Goal: Contribute content: Contribute content

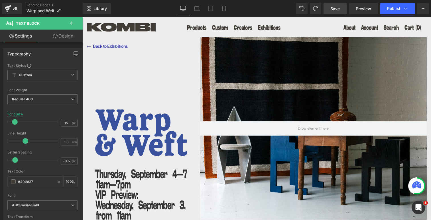
click at [333, 8] on span "Save" at bounding box center [334, 9] width 9 height 6
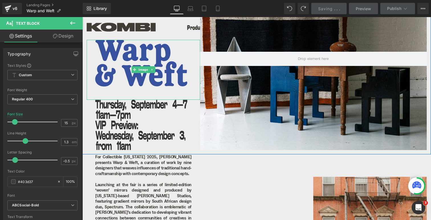
scroll to position [81, 0]
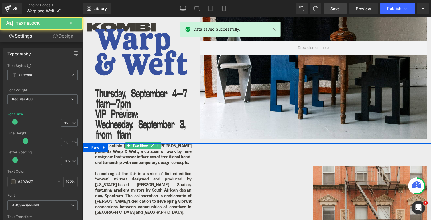
click at [134, 169] on p at bounding box center [143, 169] width 96 height 6
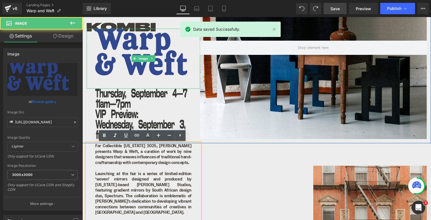
click at [152, 81] on img at bounding box center [143, 59] width 113 height 60
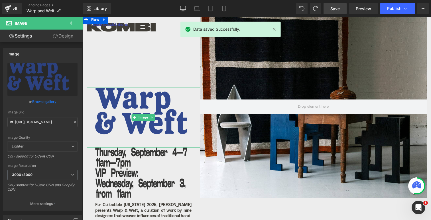
scroll to position [16, 0]
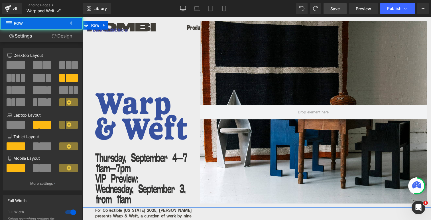
click at [146, 66] on div "Image Image ⃪ Back to Exhibitions Heading" at bounding box center [143, 112] width 113 height 183
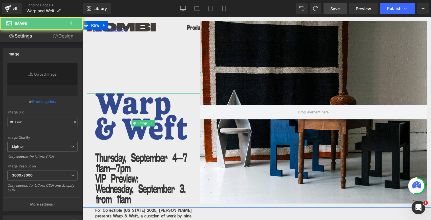
type input "[URL][DOMAIN_NAME]"
click at [126, 120] on img at bounding box center [143, 123] width 113 height 60
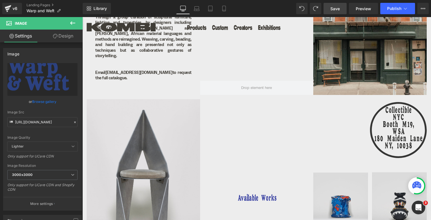
scroll to position [383, 0]
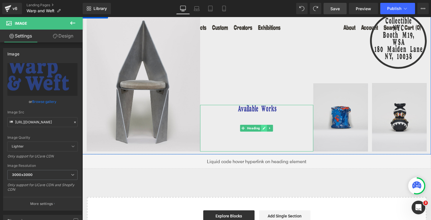
click at [261, 125] on link at bounding box center [264, 128] width 6 height 7
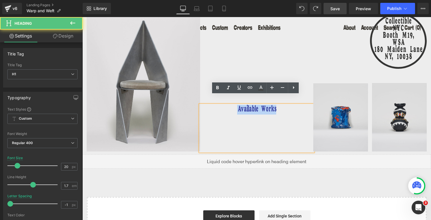
drag, startPoint x: 274, startPoint y: 100, endPoint x: 233, endPoint y: 100, distance: 41.3
click at [233, 105] on h1 "Available Works" at bounding box center [256, 110] width 113 height 10
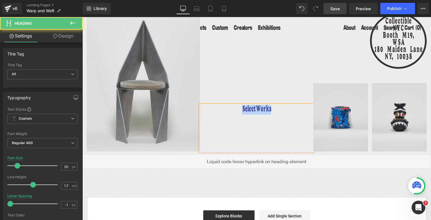
drag, startPoint x: 270, startPoint y: 99, endPoint x: 232, endPoint y: 99, distance: 37.6
click at [232, 105] on h1 "Select Works" at bounding box center [256, 110] width 113 height 10
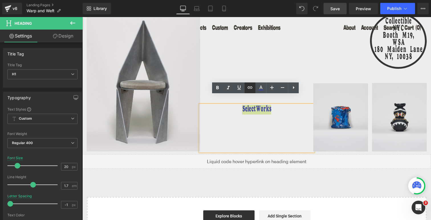
click at [250, 88] on icon at bounding box center [249, 87] width 7 height 7
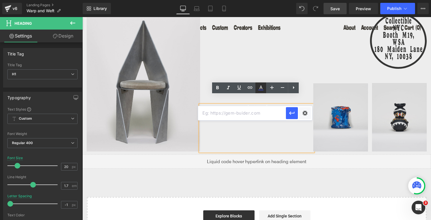
click at [258, 88] on icon at bounding box center [260, 88] width 7 height 7
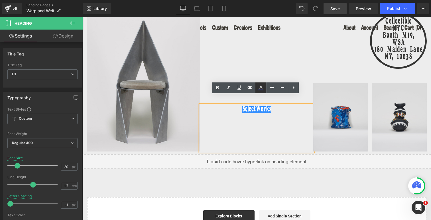
click at [260, 88] on icon at bounding box center [260, 88] width 7 height 7
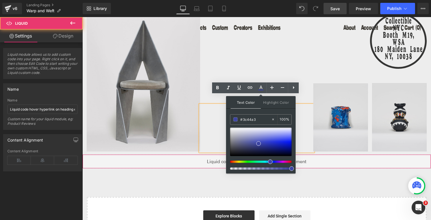
click at [143, 155] on div "Liquid" at bounding box center [256, 162] width 348 height 14
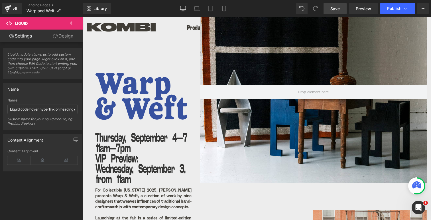
scroll to position [52, 0]
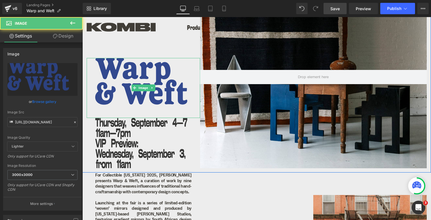
click at [136, 82] on img at bounding box center [143, 88] width 113 height 60
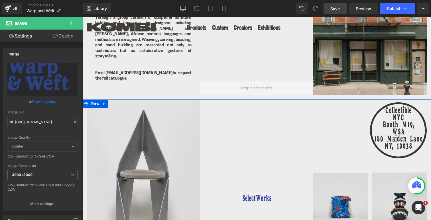
scroll to position [334, 0]
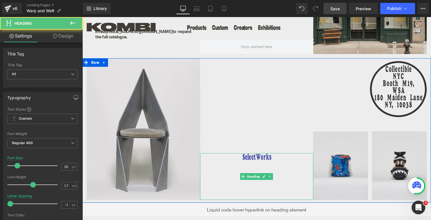
drag, startPoint x: 254, startPoint y: 147, endPoint x: 257, endPoint y: 145, distance: 4.1
click at [254, 154] on h1 "Select Works" at bounding box center [256, 159] width 113 height 10
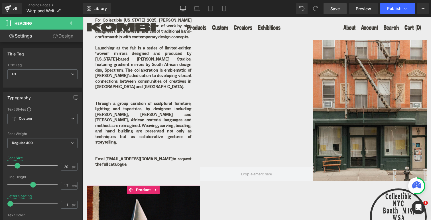
scroll to position [189, 0]
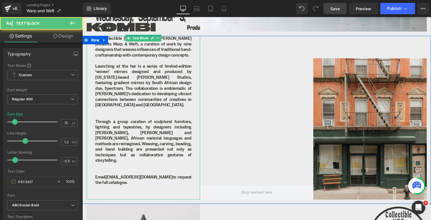
click at [164, 128] on p "Through a group curation of sculptural furniture, lighting and tapestries, by d…" at bounding box center [143, 141] width 96 height 44
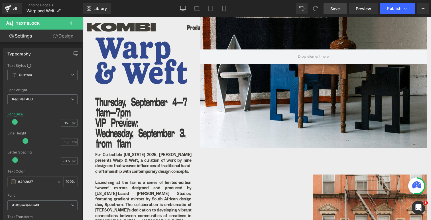
scroll to position [72, 0]
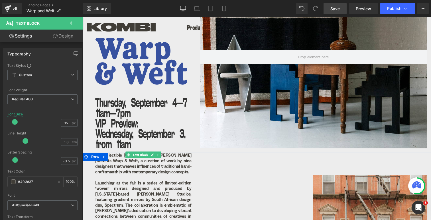
click at [123, 171] on p "For Collectible [US_STATE] 2025, [PERSON_NAME] presents Warp & Weft, a curation…" at bounding box center [143, 164] width 96 height 22
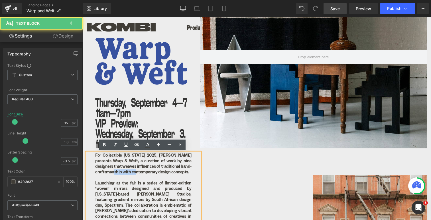
click at [123, 171] on p "For Collectible [US_STATE] 2025, [PERSON_NAME] presents Warp & Weft, a curation…" at bounding box center [143, 164] width 96 height 22
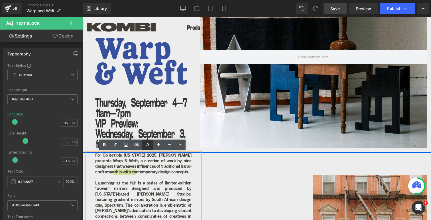
click at [148, 145] on icon at bounding box center [147, 144] width 3 height 3
type input "#403d37"
type input "100"
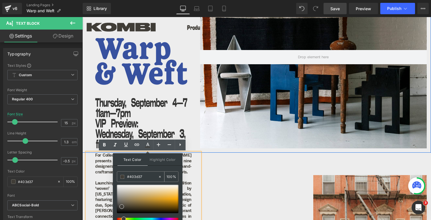
click at [140, 176] on input "#403d37" at bounding box center [142, 177] width 31 height 6
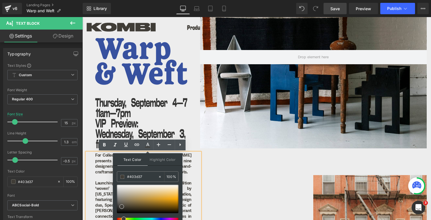
click at [103, 182] on p "Launching at the fair is a series of limited-edition ‘woven’ mirrors designed a…" at bounding box center [143, 203] width 96 height 44
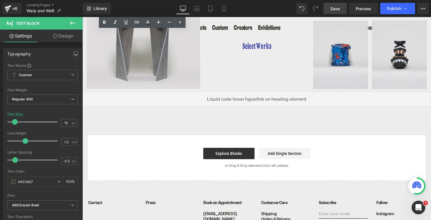
scroll to position [354, 0]
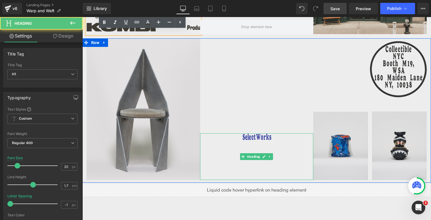
click at [269, 134] on h1 "Select Works" at bounding box center [256, 139] width 113 height 10
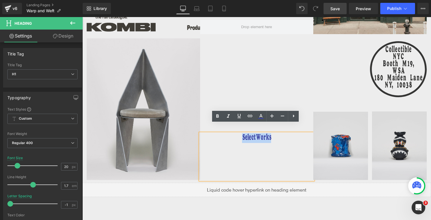
drag, startPoint x: 270, startPoint y: 129, endPoint x: 234, endPoint y: 129, distance: 35.9
click at [234, 134] on h1 "Select Works" at bounding box center [256, 139] width 113 height 10
click at [261, 118] on icon at bounding box center [260, 118] width 5 height 1
type input "100"
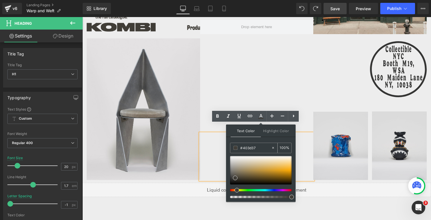
click at [246, 147] on input "#403d37" at bounding box center [255, 148] width 31 height 6
click at [214, 138] on div "Select Works" at bounding box center [256, 157] width 113 height 47
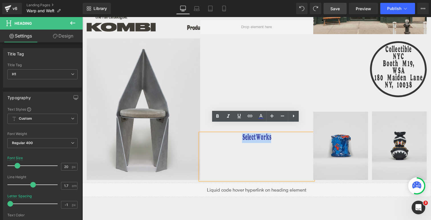
drag, startPoint x: 270, startPoint y: 126, endPoint x: 330, endPoint y: 130, distance: 60.8
click at [226, 134] on h1 "Select Works" at bounding box center [256, 139] width 113 height 10
click at [260, 116] on icon at bounding box center [260, 116] width 7 height 7
type input "#3c44a3"
type input "100"
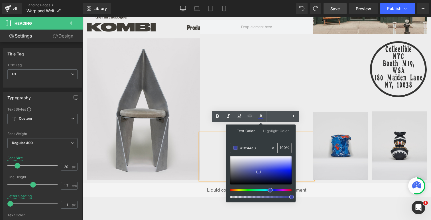
drag, startPoint x: 258, startPoint y: 146, endPoint x: 235, endPoint y: 145, distance: 22.2
click at [235, 145] on div "#3c44a3" at bounding box center [250, 148] width 41 height 10
drag, startPoint x: 257, startPoint y: 148, endPoint x: 232, endPoint y: 148, distance: 24.5
click at [232, 148] on div "#3c44a3" at bounding box center [250, 148] width 41 height 10
paste input "403d37"
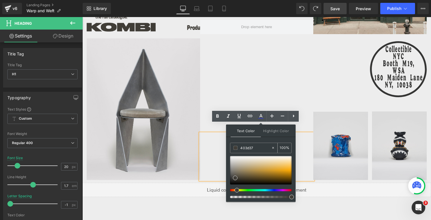
type input "403d37"
click at [222, 151] on div "Select Works" at bounding box center [256, 157] width 113 height 47
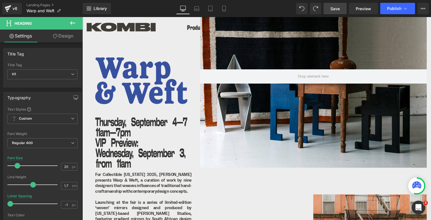
scroll to position [55, 0]
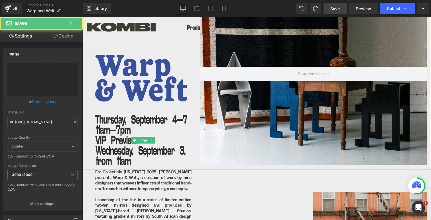
click at [118, 147] on img at bounding box center [143, 140] width 113 height 51
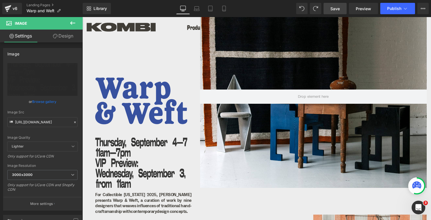
scroll to position [19, 0]
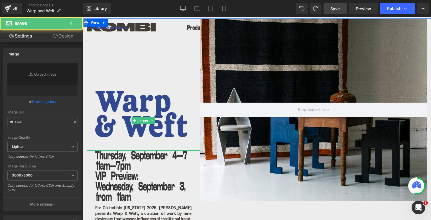
type input "[URL][DOMAIN_NAME]"
click at [113, 125] on img at bounding box center [143, 121] width 113 height 60
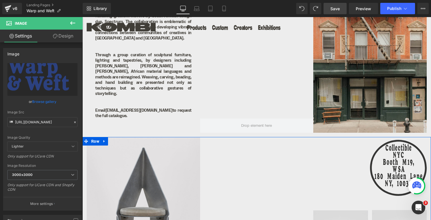
scroll to position [316, 0]
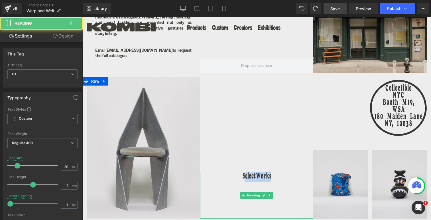
drag, startPoint x: 271, startPoint y: 167, endPoint x: 243, endPoint y: 167, distance: 27.6
click at [243, 172] on h1 "Select Works" at bounding box center [256, 177] width 113 height 10
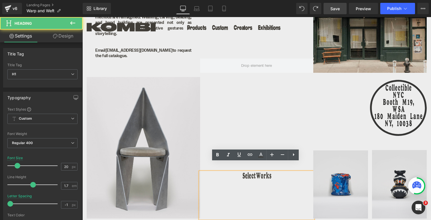
click at [242, 174] on span "Select Works" at bounding box center [256, 177] width 29 height 7
drag, startPoint x: 269, startPoint y: 166, endPoint x: 239, endPoint y: 168, distance: 29.4
click at [239, 172] on h1 "Select Works" at bounding box center [256, 177] width 113 height 10
click at [243, 172] on h1 "Select Works" at bounding box center [256, 177] width 113 height 10
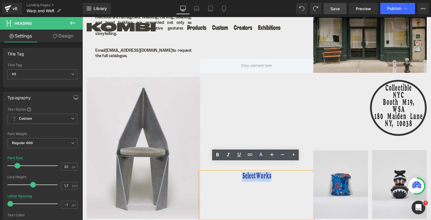
drag, startPoint x: 241, startPoint y: 167, endPoint x: 271, endPoint y: 166, distance: 30.2
click at [271, 172] on h1 "Select Works" at bounding box center [256, 177] width 113 height 10
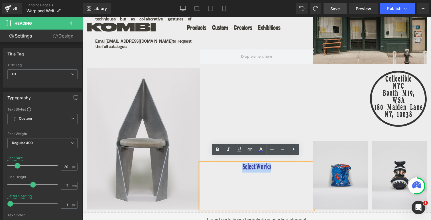
scroll to position [334, 0]
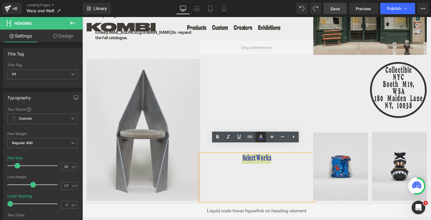
click at [261, 136] on icon at bounding box center [260, 136] width 3 height 3
type input "#3c44a3"
type input "100"
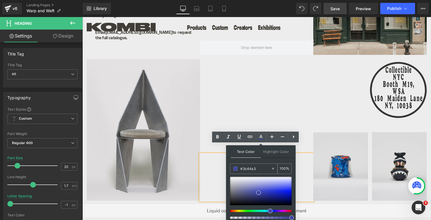
drag, startPoint x: 257, startPoint y: 167, endPoint x: 236, endPoint y: 167, distance: 20.2
click at [236, 167] on div "#3c44a3" at bounding box center [250, 169] width 41 height 10
paste input "403d37"
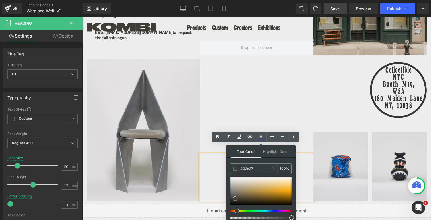
type input "#403d37"
click at [299, 169] on div "Select Works" at bounding box center [256, 177] width 113 height 47
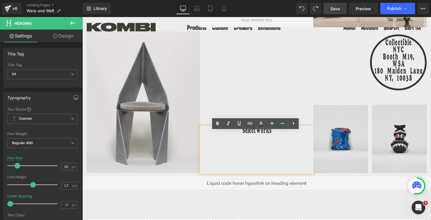
scroll to position [414, 0]
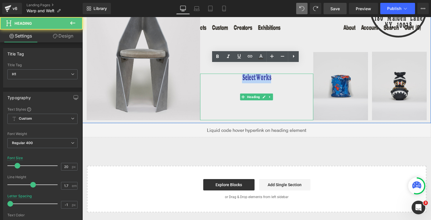
drag, startPoint x: 270, startPoint y: 69, endPoint x: 241, endPoint y: 70, distance: 29.4
click at [241, 74] on h1 "Select Works" at bounding box center [256, 79] width 113 height 10
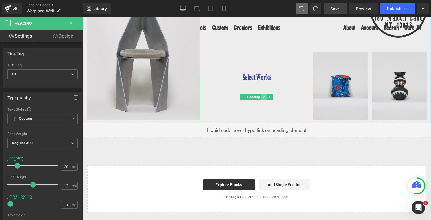
click at [263, 96] on icon at bounding box center [264, 97] width 3 height 3
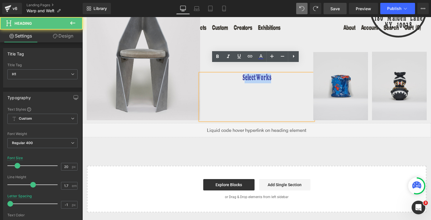
drag, startPoint x: 269, startPoint y: 67, endPoint x: 242, endPoint y: 68, distance: 26.8
click at [242, 74] on h1 "Select Works" at bounding box center [256, 79] width 113 height 10
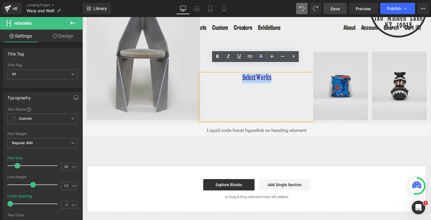
drag, startPoint x: 242, startPoint y: 68, endPoint x: 271, endPoint y: 67, distance: 29.6
click at [271, 74] on h1 "Select Works" at bounding box center [256, 79] width 113 height 10
click at [251, 57] on icon at bounding box center [250, 56] width 5 height 2
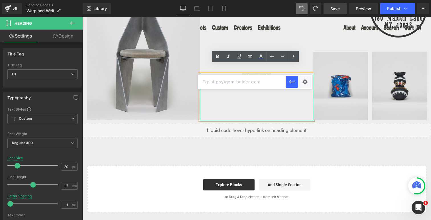
click at [239, 85] on input "text" at bounding box center [242, 82] width 88 height 14
paste input "[URL][DOMAIN_NAME]"
type input "[URL][DOMAIN_NAME]"
click at [292, 85] on icon "button" at bounding box center [291, 82] width 7 height 7
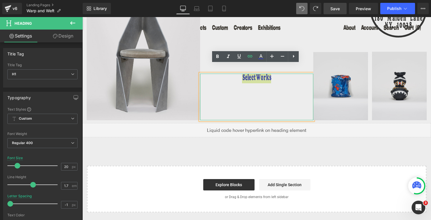
click at [257, 124] on span "Liquid" at bounding box center [253, 127] width 12 height 7
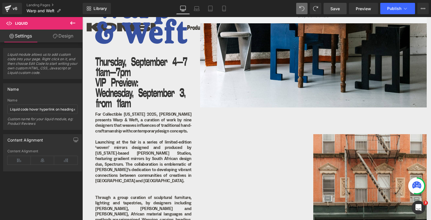
scroll to position [78, 0]
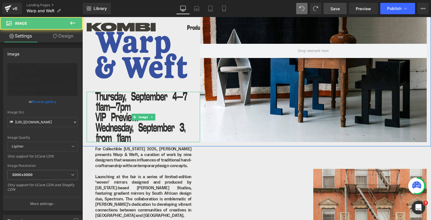
click at [143, 111] on img at bounding box center [143, 117] width 113 height 51
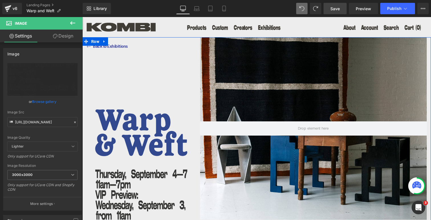
scroll to position [0, 0]
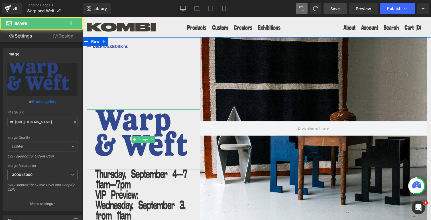
click at [138, 123] on img at bounding box center [143, 140] width 113 height 60
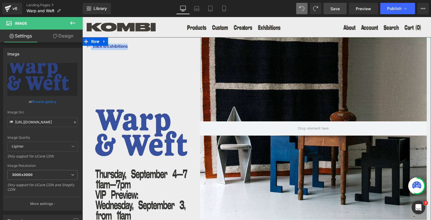
click at [149, 43] on icon at bounding box center [150, 43] width 3 height 3
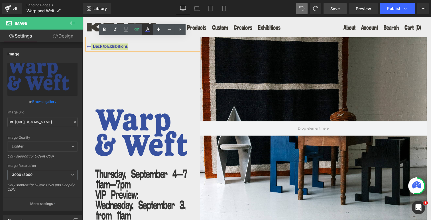
click at [148, 30] on icon at bounding box center [147, 29] width 7 height 7
type input "#3c44a3"
type input "100"
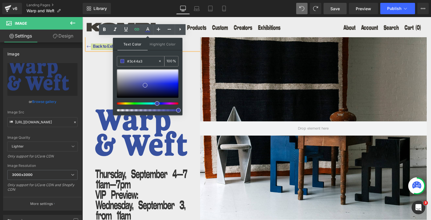
drag, startPoint x: 145, startPoint y: 62, endPoint x: 119, endPoint y: 62, distance: 26.8
click at [119, 62] on div "#3c44a3" at bounding box center [137, 61] width 41 height 10
copy link "⃪ Back to Exhibitions"
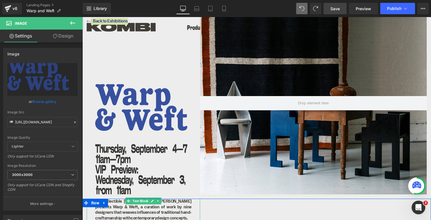
scroll to position [9, 0]
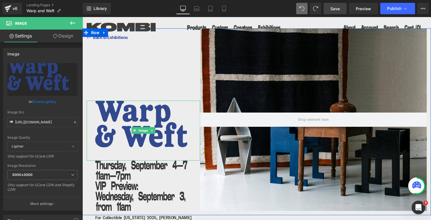
click at [137, 127] on img at bounding box center [143, 131] width 113 height 60
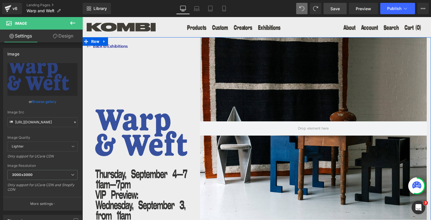
scroll to position [0, 0]
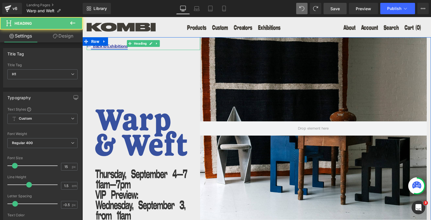
click at [118, 48] on link "⃪ Back to Exhibitions" at bounding box center [109, 46] width 37 height 5
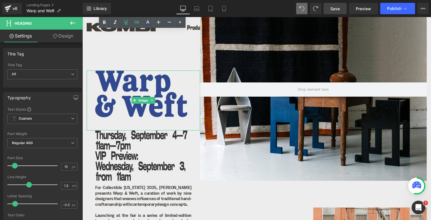
scroll to position [68, 0]
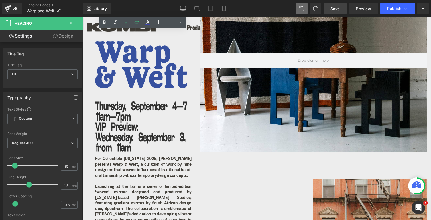
click at [144, 133] on img at bounding box center [143, 127] width 113 height 51
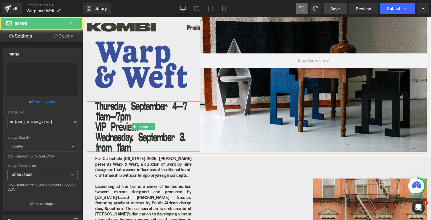
click at [115, 119] on img at bounding box center [143, 127] width 113 height 51
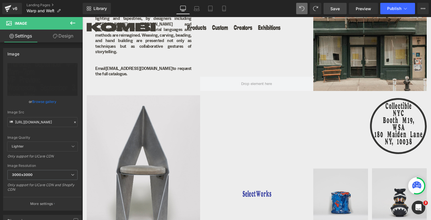
scroll to position [313, 0]
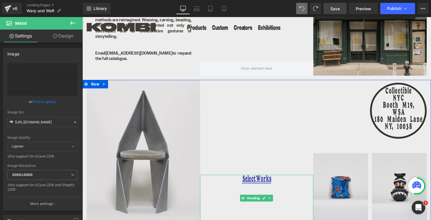
click at [250, 177] on link "Select Works" at bounding box center [256, 180] width 29 height 7
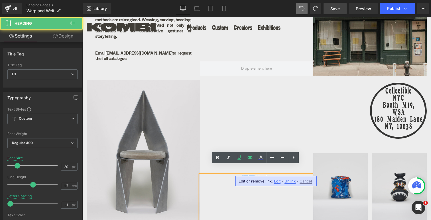
click at [250, 177] on link "Select Works" at bounding box center [256, 180] width 29 height 7
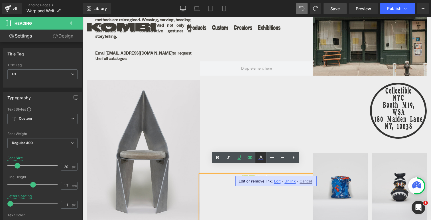
click at [262, 157] on icon at bounding box center [260, 157] width 3 height 3
type input "#ffffff"
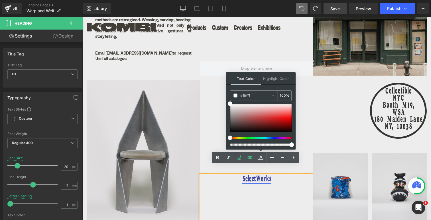
click at [258, 177] on link "Select Works" at bounding box center [256, 180] width 29 height 7
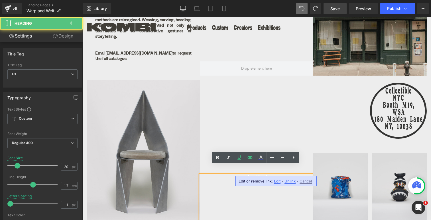
click at [258, 177] on link "Select Works" at bounding box center [256, 180] width 29 height 7
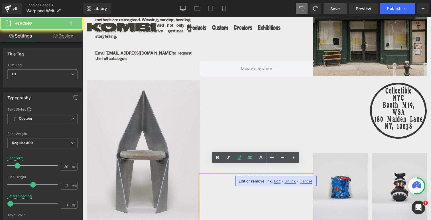
click at [256, 177] on link "Select Works" at bounding box center [256, 180] width 29 height 7
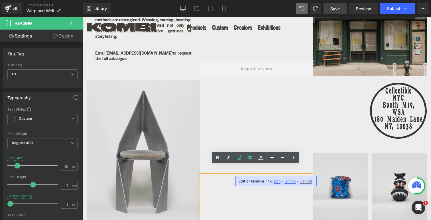
click at [256, 177] on link "Select Works" at bounding box center [256, 180] width 29 height 7
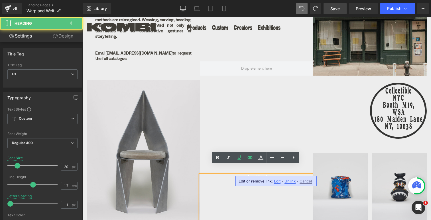
click at [254, 193] on div "Select Works" at bounding box center [256, 198] width 113 height 47
click at [258, 177] on link "Select Works" at bounding box center [256, 180] width 29 height 7
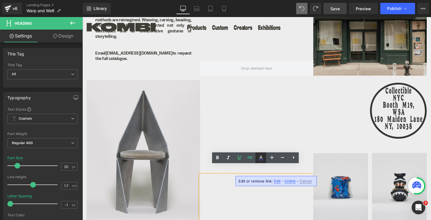
click at [262, 160] on icon at bounding box center [260, 158] width 7 height 7
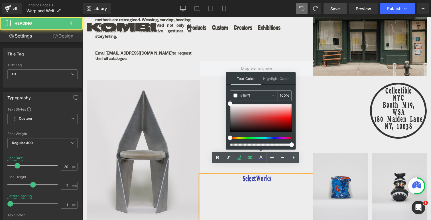
click at [217, 181] on div "Select Works" at bounding box center [256, 198] width 113 height 47
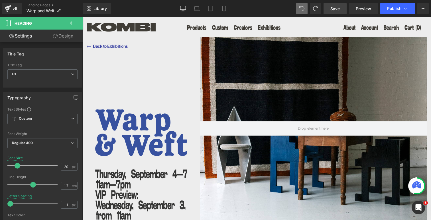
scroll to position [0, 0]
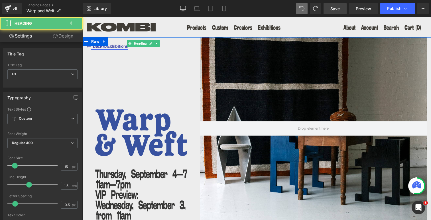
click at [110, 47] on link "⃪ Back to Exhibitions" at bounding box center [109, 46] width 37 height 5
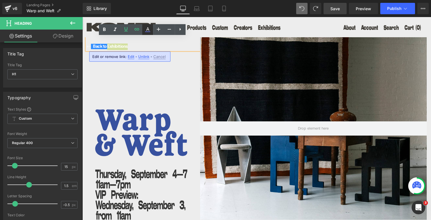
click at [147, 30] on icon at bounding box center [147, 28] width 3 height 3
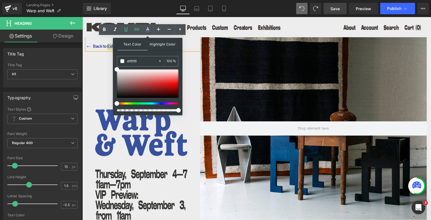
click at [153, 46] on span "Highlight Color" at bounding box center [163, 44] width 30 height 12
click at [135, 47] on span "Text Color" at bounding box center [132, 44] width 30 height 12
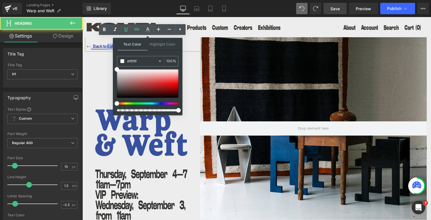
click at [101, 46] on link "⃪ Back to Exhibitions" at bounding box center [109, 46] width 37 height 5
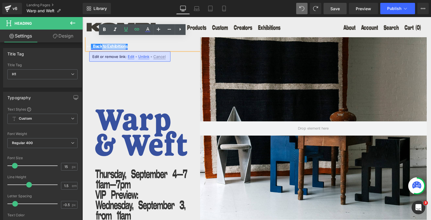
drag, startPoint x: 103, startPoint y: 45, endPoint x: 127, endPoint y: 45, distance: 23.9
click at [127, 45] on link "⃪ Back to Exhibitions" at bounding box center [109, 46] width 37 height 5
click at [122, 48] on link "⃪ Back to Exhibitions" at bounding box center [109, 46] width 37 height 5
click at [133, 40] on h1 at bounding box center [145, 40] width 109 height 7
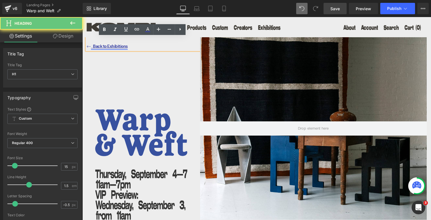
click at [125, 46] on link "⃪ Back to Exhibitions" at bounding box center [109, 46] width 37 height 5
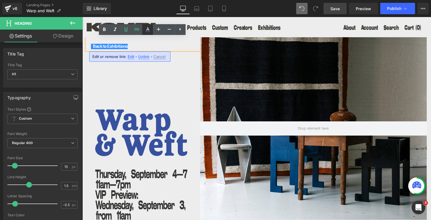
click at [148, 30] on icon at bounding box center [147, 29] width 7 height 7
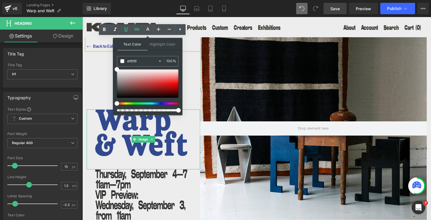
click at [115, 162] on img at bounding box center [143, 140] width 113 height 60
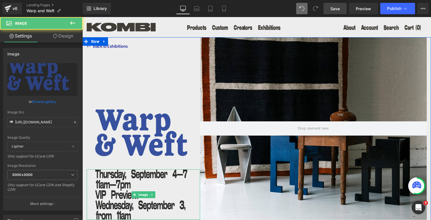
click at [115, 179] on img at bounding box center [143, 195] width 113 height 51
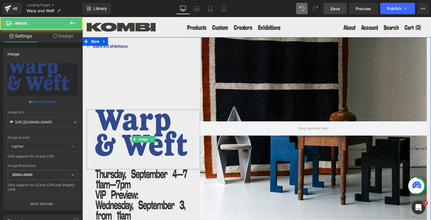
click at [124, 120] on img at bounding box center [143, 140] width 113 height 60
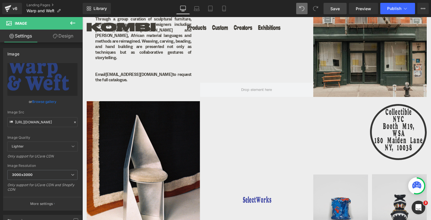
scroll to position [368, 0]
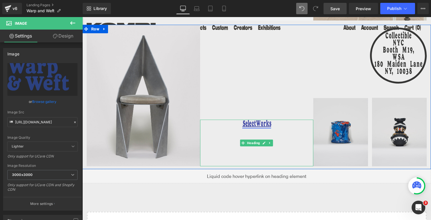
click at [251, 121] on link "Select Works" at bounding box center [256, 124] width 29 height 7
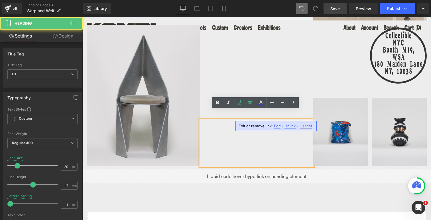
click at [251, 121] on link "Select Works" at bounding box center [256, 124] width 29 height 7
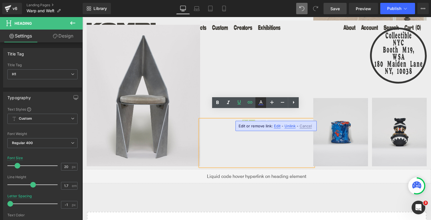
click at [260, 102] on icon at bounding box center [260, 102] width 3 height 3
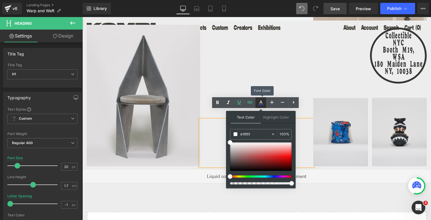
click at [260, 103] on icon at bounding box center [260, 102] width 7 height 7
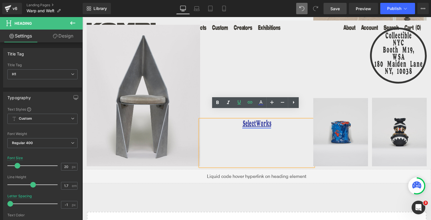
drag, startPoint x: 328, startPoint y: 133, endPoint x: 246, endPoint y: 116, distance: 84.1
click at [246, 121] on link "Select Works" at bounding box center [256, 124] width 29 height 7
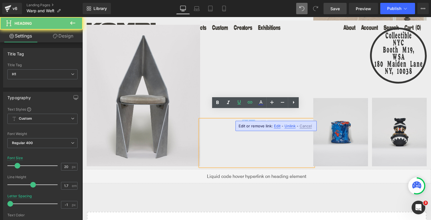
click at [246, 121] on link "Select Works" at bounding box center [256, 124] width 29 height 7
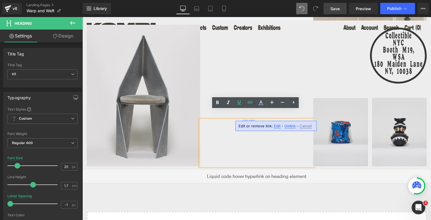
click at [267, 121] on link "Select Works" at bounding box center [256, 124] width 29 height 7
click at [269, 121] on link "Select Works" at bounding box center [256, 124] width 29 height 7
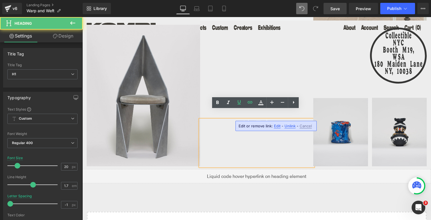
drag, startPoint x: 269, startPoint y: 113, endPoint x: 231, endPoint y: 115, distance: 38.2
click at [231, 120] on h1 "Select Works" at bounding box center [256, 125] width 113 height 10
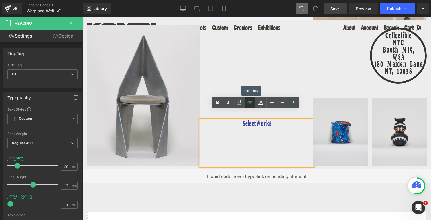
click at [250, 104] on icon at bounding box center [249, 102] width 7 height 7
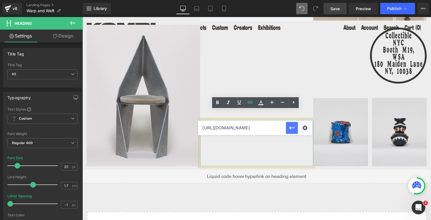
click at [293, 128] on icon "button" at bounding box center [291, 127] width 5 height 3
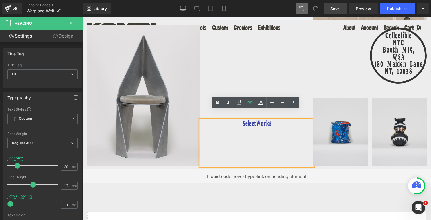
click at [260, 131] on div "Select Works" at bounding box center [256, 143] width 113 height 47
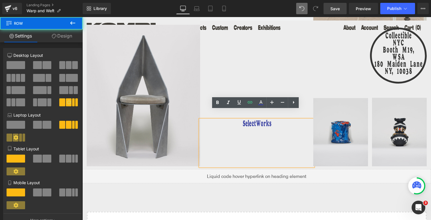
click at [252, 79] on div "Select Works Heading" at bounding box center [256, 96] width 113 height 142
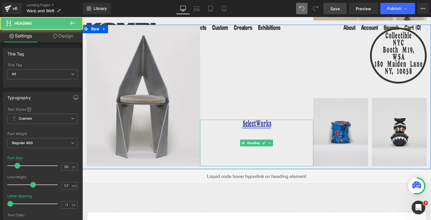
click at [253, 121] on link "Select Works" at bounding box center [256, 124] width 29 height 7
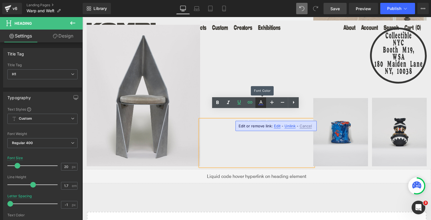
click at [259, 103] on icon at bounding box center [260, 102] width 7 height 7
type input "100"
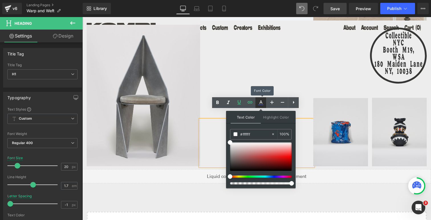
click at [259, 103] on icon at bounding box center [260, 102] width 7 height 7
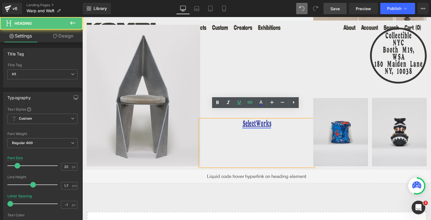
click at [257, 121] on link "Select Works" at bounding box center [256, 124] width 29 height 7
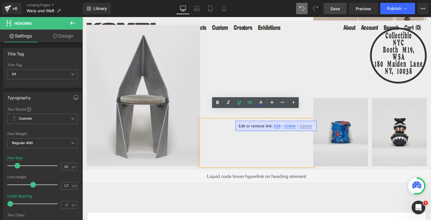
click at [285, 126] on span "Unlink" at bounding box center [289, 126] width 11 height 5
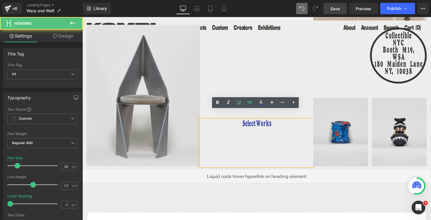
click at [263, 120] on h1 "Select Works" at bounding box center [256, 125] width 113 height 10
click at [261, 105] on icon at bounding box center [260, 105] width 5 height 1
type input "#3c44a3"
type input "100"
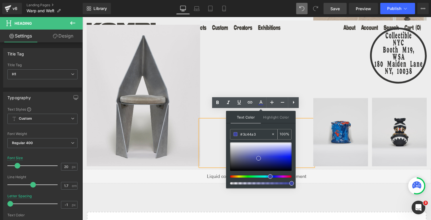
drag, startPoint x: 260, startPoint y: 130, endPoint x: 236, endPoint y: 130, distance: 23.6
click at [236, 130] on div "#3c44a3" at bounding box center [250, 135] width 41 height 10
copy div
click at [260, 136] on input "#3c44a3" at bounding box center [255, 134] width 31 height 6
drag, startPoint x: 256, startPoint y: 134, endPoint x: 238, endPoint y: 134, distance: 18.5
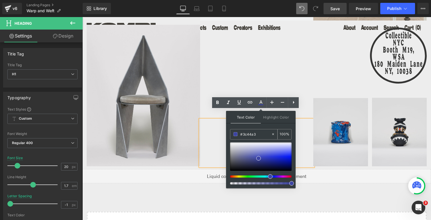
click at [238, 134] on div "#3c44a3" at bounding box center [250, 135] width 41 height 10
click at [257, 135] on input "#3c44a3" at bounding box center [255, 134] width 31 height 6
drag, startPoint x: 256, startPoint y: 133, endPoint x: 242, endPoint y: 133, distance: 13.7
click at [242, 133] on input "#3c44a3" at bounding box center [255, 134] width 31 height 6
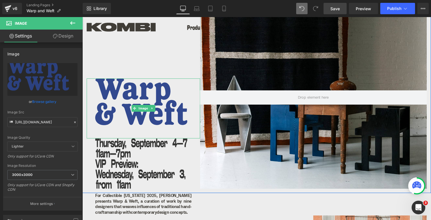
scroll to position [33, 0]
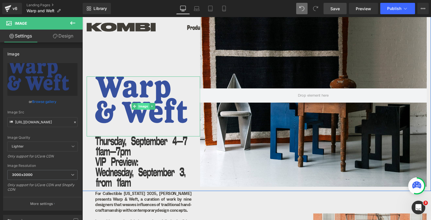
click at [144, 107] on span "Image" at bounding box center [143, 106] width 12 height 7
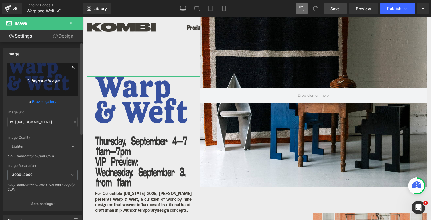
click at [37, 81] on icon "Replace Image" at bounding box center [43, 79] width 46 height 7
type input "C:\fakepath\KO_Collectables_Header_2.svg"
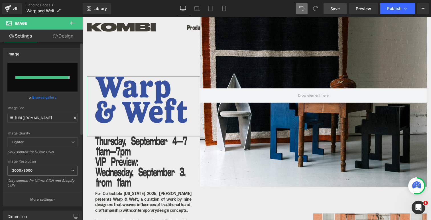
type input "[URL][DOMAIN_NAME]"
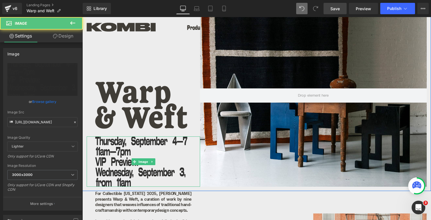
click at [138, 166] on img at bounding box center [143, 162] width 113 height 51
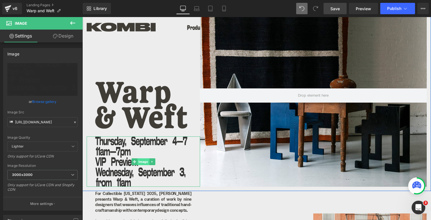
click at [140, 162] on span "Image" at bounding box center [143, 162] width 12 height 7
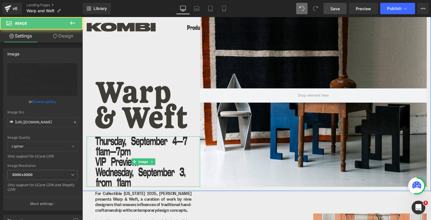
click at [109, 153] on img at bounding box center [143, 162] width 113 height 51
click at [111, 170] on img at bounding box center [143, 162] width 113 height 51
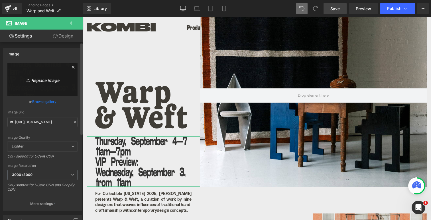
click at [42, 81] on icon "Replace Image" at bounding box center [43, 79] width 46 height 7
type input "C:\fakepath\Ko_Collectables_Details.svg"
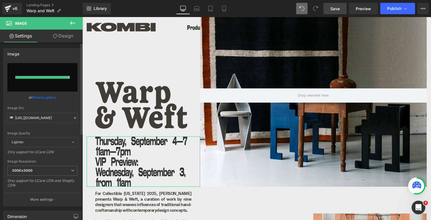
type input "[URL][DOMAIN_NAME]"
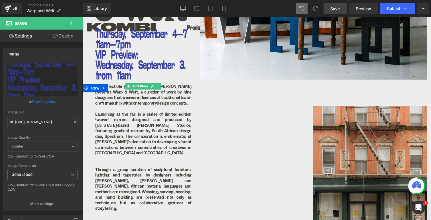
scroll to position [207, 0]
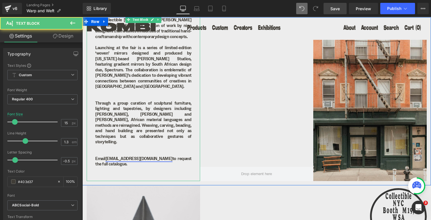
click at [119, 156] on link "[EMAIL_ADDRESS][DOMAIN_NAME]" at bounding box center [138, 158] width 67 height 5
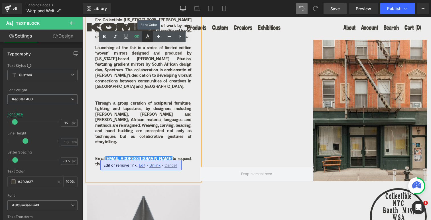
click at [148, 36] on icon at bounding box center [147, 36] width 7 height 7
type input "#ffffff"
type input "100"
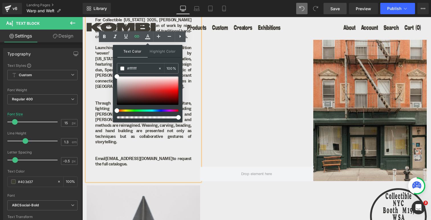
click at [129, 151] on p at bounding box center [143, 154] width 96 height 6
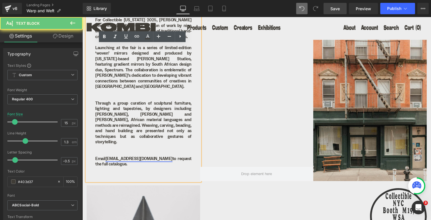
click at [135, 157] on link "[EMAIL_ADDRESS][DOMAIN_NAME]" at bounding box center [138, 158] width 67 height 5
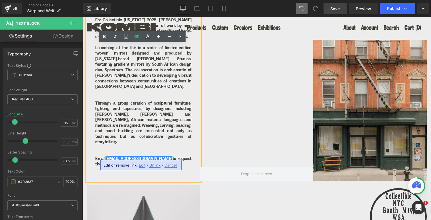
click at [146, 156] on p "Email [EMAIL_ADDRESS][DOMAIN_NAME] to request the full catalogue." at bounding box center [143, 161] width 96 height 11
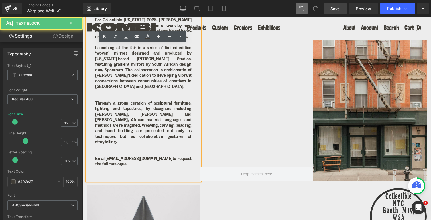
click at [146, 156] on p "Email [EMAIL_ADDRESS][DOMAIN_NAME] to request the full catalogue." at bounding box center [143, 161] width 96 height 11
drag, startPoint x: 136, startPoint y: 156, endPoint x: 105, endPoint y: 156, distance: 31.3
click at [105, 156] on p "Email [EMAIL_ADDRESS][DOMAIN_NAME] to request the full catalogue." at bounding box center [143, 161] width 96 height 11
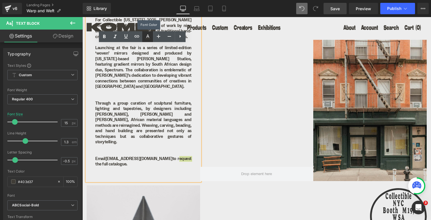
click at [147, 34] on icon at bounding box center [147, 36] width 7 height 7
type input "#403d37"
type input "100"
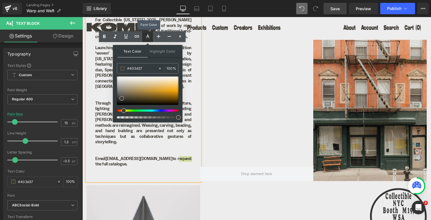
click at [147, 34] on icon at bounding box center [147, 36] width 7 height 7
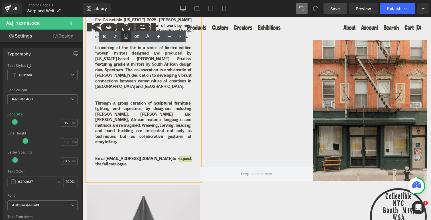
click at [126, 35] on icon at bounding box center [125, 36] width 7 height 7
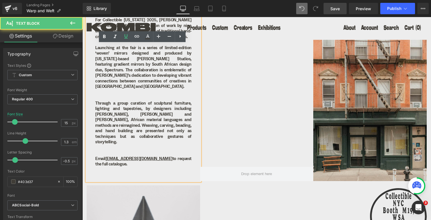
click at [133, 146] on p at bounding box center [143, 148] width 96 height 6
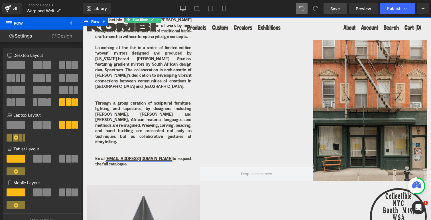
click at [128, 156] on link "[EMAIL_ADDRESS][DOMAIN_NAME]" at bounding box center [138, 158] width 67 height 5
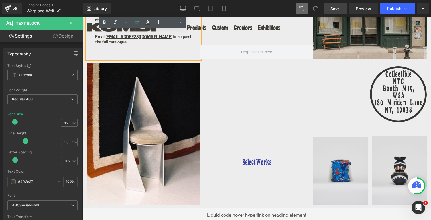
scroll to position [334, 0]
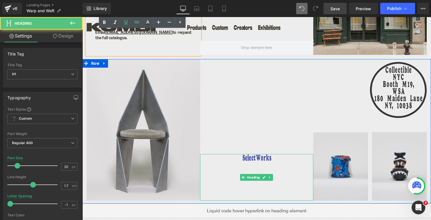
click at [250, 154] on h1 "Select Works" at bounding box center [256, 159] width 113 height 10
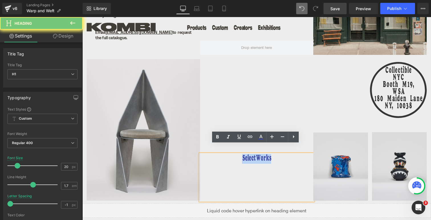
click at [250, 154] on h1 "Select Works" at bounding box center [256, 159] width 113 height 10
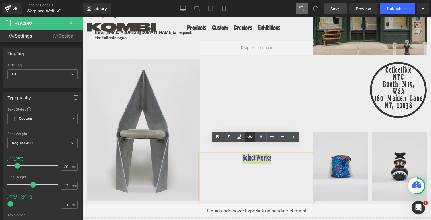
click at [247, 135] on icon at bounding box center [249, 137] width 7 height 7
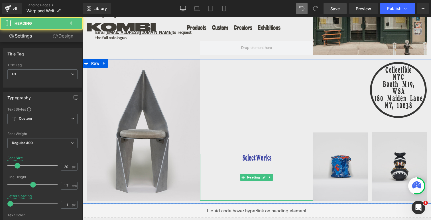
click at [250, 156] on div "Select Works" at bounding box center [256, 177] width 113 height 47
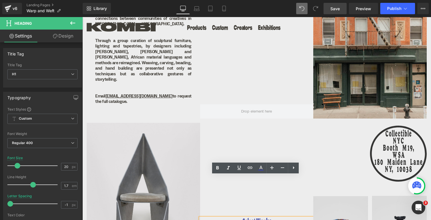
scroll to position [362, 0]
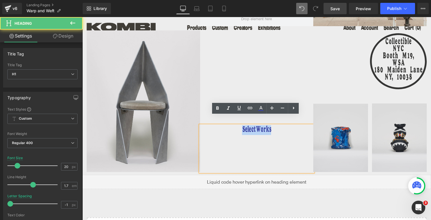
drag, startPoint x: 271, startPoint y: 120, endPoint x: 240, endPoint y: 120, distance: 30.8
click at [240, 126] on h1 "Select Works" at bounding box center [256, 131] width 113 height 10
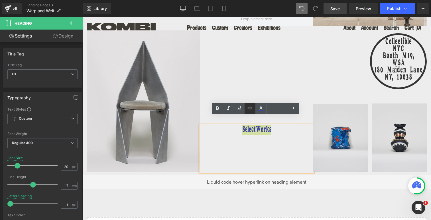
click at [251, 109] on icon at bounding box center [249, 108] width 7 height 7
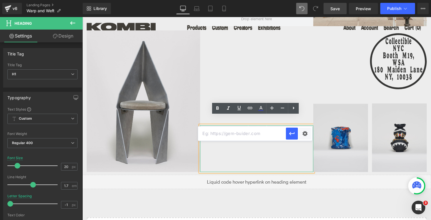
click at [233, 136] on input "text" at bounding box center [242, 134] width 88 height 14
paste input "[URL][DOMAIN_NAME]"
type input "[URL][DOMAIN_NAME]"
click at [294, 133] on icon "button" at bounding box center [291, 133] width 5 height 3
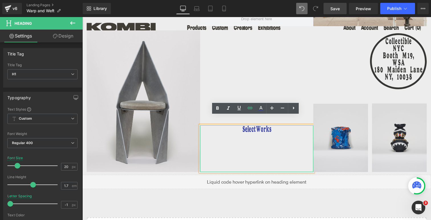
click at [269, 148] on div "Select Works" at bounding box center [256, 149] width 113 height 47
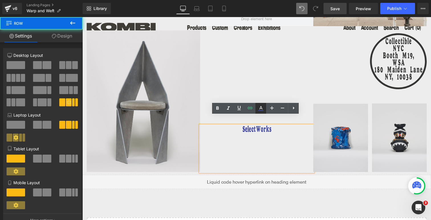
click at [271, 79] on div "Select Works Heading" at bounding box center [256, 101] width 113 height 142
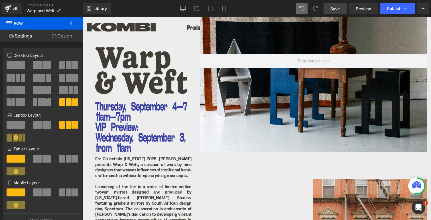
scroll to position [49, 0]
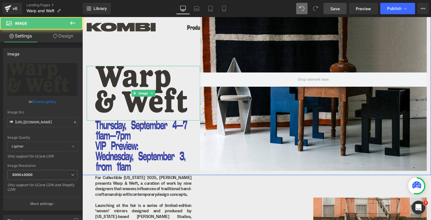
click at [150, 84] on img at bounding box center [143, 93] width 113 height 54
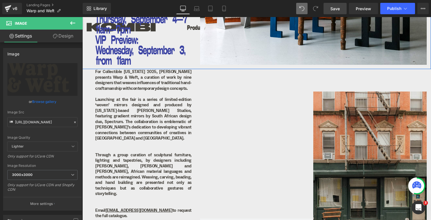
scroll to position [174, 0]
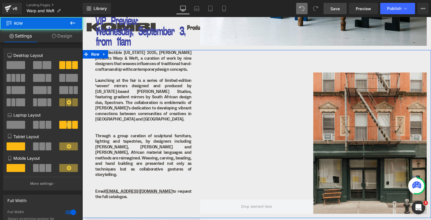
click at [212, 125] on div at bounding box center [256, 132] width 113 height 164
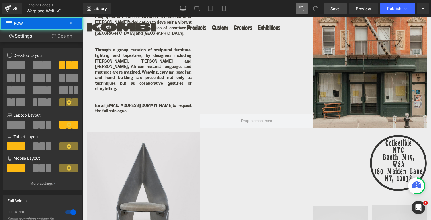
scroll to position [320, 0]
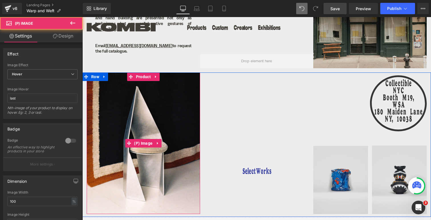
click at [160, 152] on img at bounding box center [143, 144] width 113 height 142
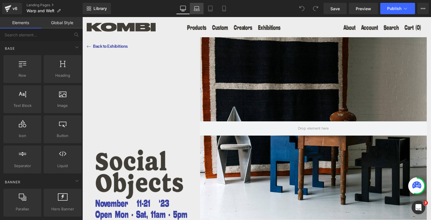
click at [197, 8] on icon at bounding box center [197, 9] width 6 height 6
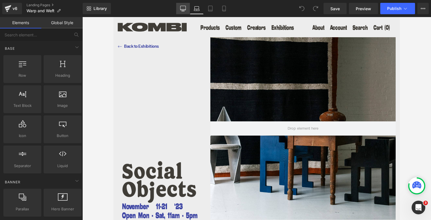
click at [183, 9] on icon at bounding box center [183, 9] width 6 height 6
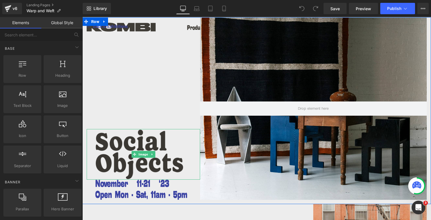
click at [142, 145] on img at bounding box center [143, 154] width 113 height 51
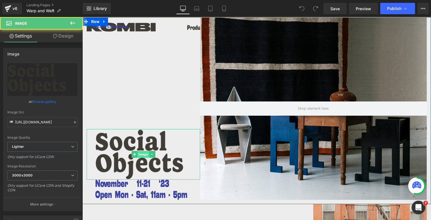
click at [141, 154] on span "Image" at bounding box center [143, 154] width 12 height 7
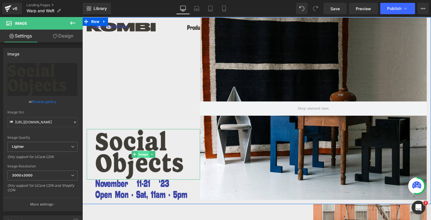
click at [140, 154] on span "Image" at bounding box center [143, 154] width 12 height 7
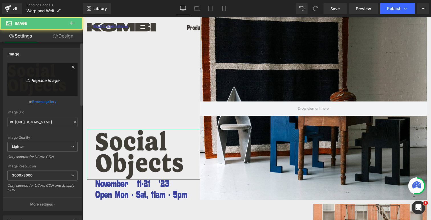
click at [37, 79] on icon "Replace Image" at bounding box center [43, 79] width 46 height 7
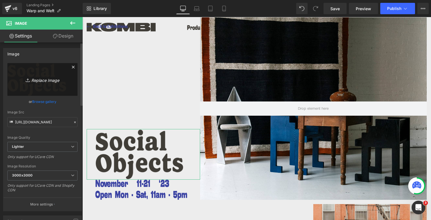
type input "C:\fakepath\KO_Collectables_Header_2.svg"
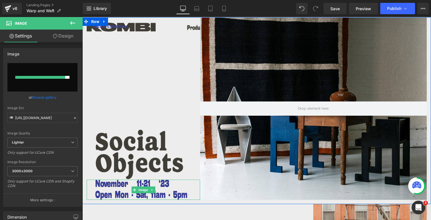
type input "https://ucarecdn.com/cc7b3588-3bc6-4443-baef-25c1814adb27/KO_Collectables_Heade…"
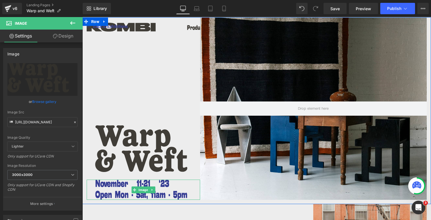
click at [166, 183] on img at bounding box center [143, 190] width 113 height 20
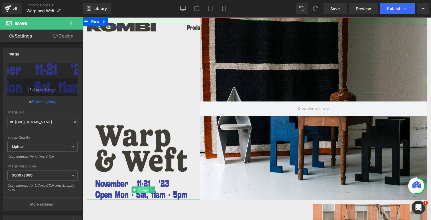
click at [143, 190] on span "Image" at bounding box center [143, 190] width 12 height 7
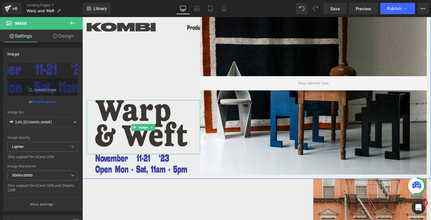
scroll to position [51, 0]
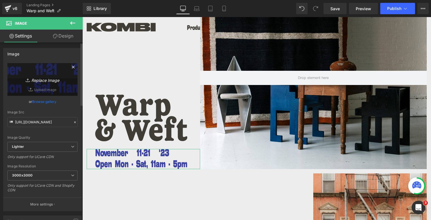
click at [40, 75] on link "Replace Image" at bounding box center [42, 79] width 70 height 33
type input "C:\fakepath\Ko_Collectables_Details.svg"
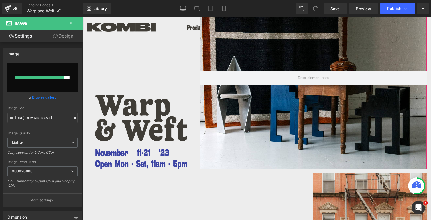
type input "https://ucarecdn.com/f50f27a8-a506-4d8c-b161-48a894a9479f/Ko_Collectables_Detai…"
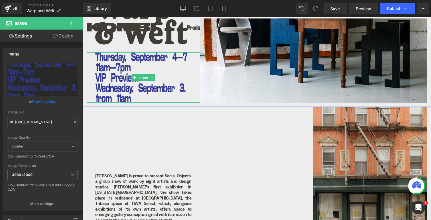
scroll to position [139, 0]
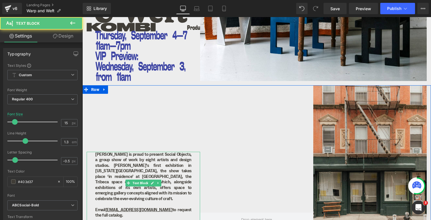
click at [156, 173] on p "Kombi is proud to present Social Objects, a group show of work by eight artists…" at bounding box center [143, 177] width 96 height 50
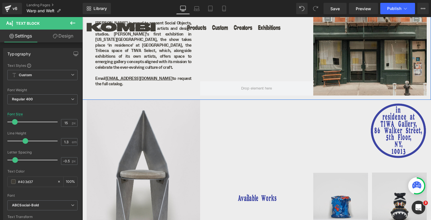
scroll to position [282, 0]
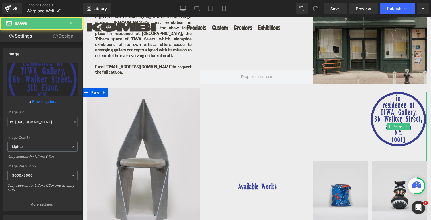
click at [374, 117] on img at bounding box center [398, 127] width 57 height 70
click at [395, 126] on span "Image" at bounding box center [398, 126] width 12 height 7
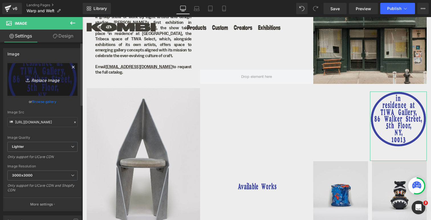
click at [34, 81] on icon "Replace Image" at bounding box center [43, 79] width 46 height 7
type input "C:\fakepath\KO_Collectables_Circle_1.svg"
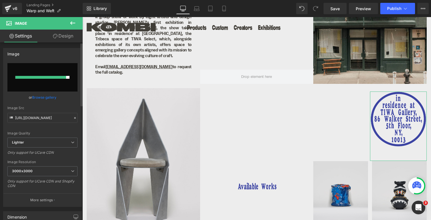
type input "https://ucarecdn.com/f56bd0c0-bdea-4a8a-9592-c69840d9841a/KO_Collectables_Circl…"
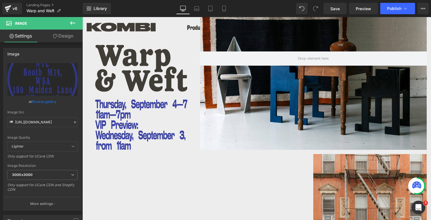
scroll to position [211, 0]
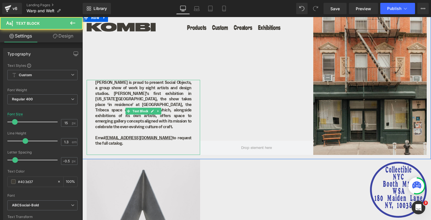
click at [171, 118] on p "Kombi is proud to present Social Objects, a group show of work by eight artists…" at bounding box center [143, 105] width 96 height 50
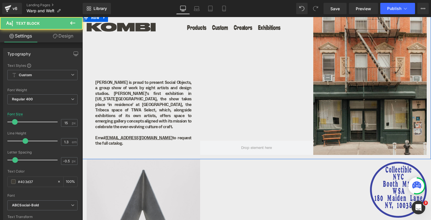
drag, startPoint x: 183, startPoint y: 143, endPoint x: 93, endPoint y: 84, distance: 108.2
click at [93, 84] on div "Image Image Image Kombi is proud to present Social Objects, a group show of wor…" at bounding box center [143, 84] width 113 height 142
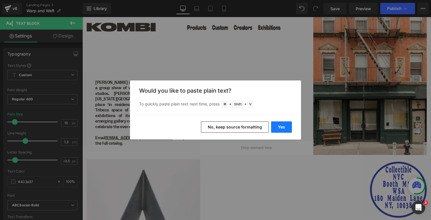
click at [279, 125] on button "Yes" at bounding box center [281, 127] width 21 height 11
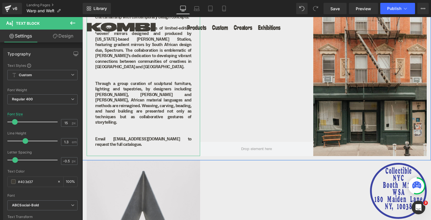
scroll to position [250, 0]
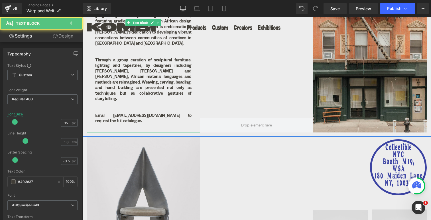
click at [132, 113] on p "Email sales@kombi.nyc to request the full catalogue." at bounding box center [143, 118] width 96 height 11
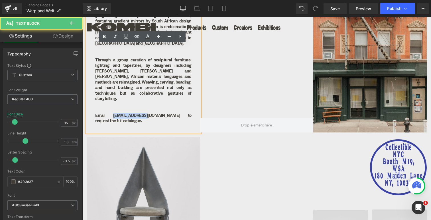
drag, startPoint x: 105, startPoint y: 113, endPoint x: 136, endPoint y: 112, distance: 30.2
click at [136, 113] on p "Email sales@kombi.nyc to request the full catalogue." at bounding box center [143, 118] width 96 height 11
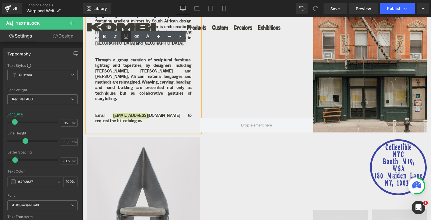
click at [127, 37] on icon at bounding box center [125, 36] width 3 height 4
click at [147, 37] on icon at bounding box center [147, 36] width 7 height 7
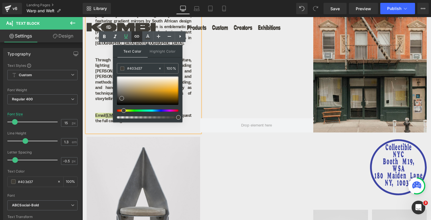
click at [138, 36] on icon at bounding box center [136, 36] width 5 height 2
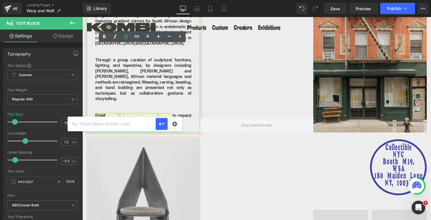
click at [105, 124] on input "text" at bounding box center [112, 124] width 88 height 14
paste input "[EMAIL_ADDRESS][DOMAIN_NAME]"
type input "[EMAIL_ADDRESS][DOMAIN_NAME]"
click at [173, 0] on div "Text Color Highlight Color rgb(64, 61, 55) #403d37 100 % transparent transparen…" at bounding box center [215, 0] width 431 height 0
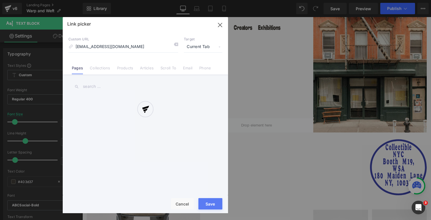
click at [187, 67] on div at bounding box center [145, 115] width 165 height 197
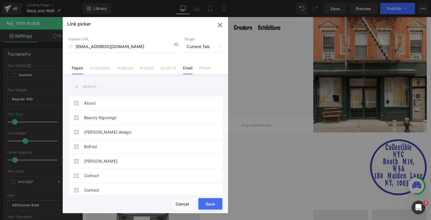
click at [187, 68] on link "Email" at bounding box center [187, 70] width 9 height 9
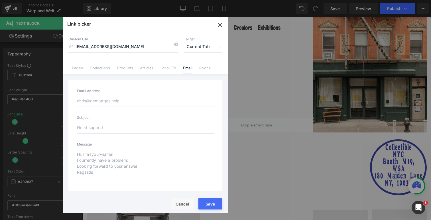
click at [110, 101] on input "email" at bounding box center [145, 101] width 137 height 12
paste input "[EMAIL_ADDRESS][DOMAIN_NAME]"
type input "[EMAIL_ADDRESS][DOMAIN_NAME]"
type input "mailto:sales@kombi.nyc"
type input "[EMAIL_ADDRESS][DOMAIN_NAME]"
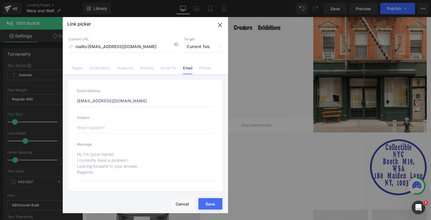
click at [96, 130] on input "text" at bounding box center [145, 128] width 137 height 12
type input "W"
type input "mailto:sales@kombi.nyc?subject=W"
type input "Wa"
type input "mailto:sales@kombi.nyc?subject=Wa"
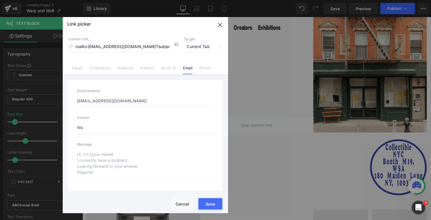
type input "Wak"
type input "mailto:sales@kombi.nyc?subject=Wak"
type input "Wa"
type input "mailto:sales@kombi.nyc?subject=Wa"
type input "War"
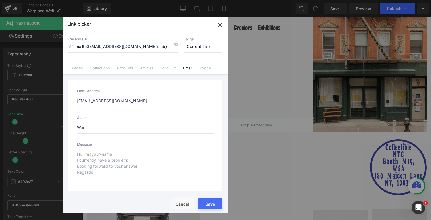
type input "mailto:sales@kombi.nyc?subject=War"
type input "Warp"
type input "mailto:sales@kombi.nyc?subject=Warp"
type input "Warp"
type input "mailto:sales@kombi.nyc?subject=Warp"
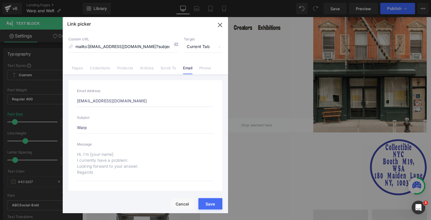
type input "Warp &"
type input "mailto:sales@kombi.nyc?subject=Warp &"
type input "Warp &"
type input "mailto:sales@kombi.nyc?subject=Warp &"
type input "Warp & W"
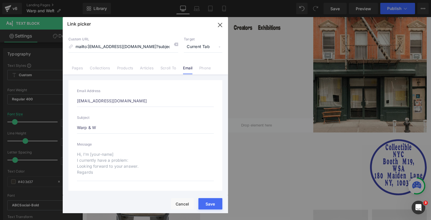
type input "mailto:sales@kombi.nyc?subject=Warp & W"
type input "Warp & We"
type input "mailto:sales@kombi.nyc?subject=Warp & We"
type input "Warp & Wef"
type input "mailto:sales@kombi.nyc?subject=Warp & Wef"
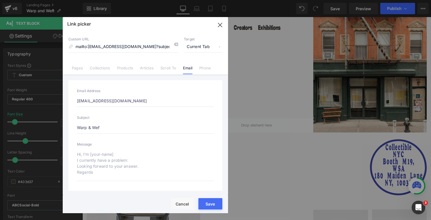
type input "Warp & Weft"
type input "mailto:sales@kombi.nyc?subject=Warp & Weft"
type input "Warp & Weft"
type input "mailto:sales@kombi.nyc?subject=Warp & Weft"
type input "Warp & Weft C"
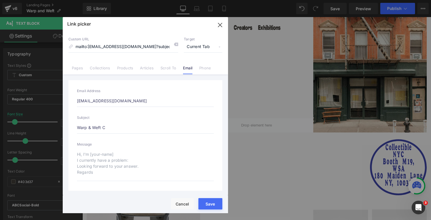
type input "mailto:sales@kombi.nyc?subject=Warp & Weft C"
type input "Warp & Weft Ca"
type input "mailto:sales@kombi.nyc?subject=Warp & Weft Ca"
type input "Warp & Weft Cat"
type input "mailto:sales@kombi.nyc?subject=Warp & Weft Cat"
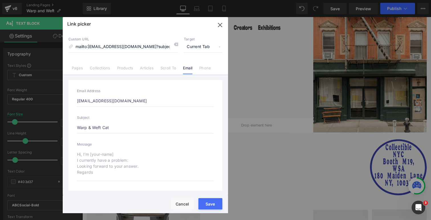
type input "Warp & Weft Cata"
type input "mailto:sales@kombi.nyc?subject=Warp & Weft Cata"
type input "Warp & Weft Catal"
type input "mailto:sales@kombi.nyc?subject=Warp & Weft Catal"
type input "Warp & Weft Catalo"
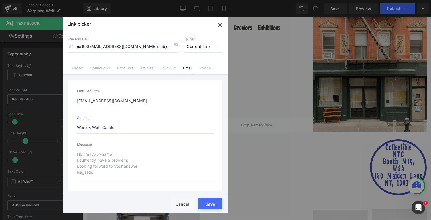
type input "mailto:sales@kombi.nyc?subject=Warp & Weft Catalo"
type input "Warp & Weft Catalog"
type input "mailto:sales@kombi.nyc?subject=Warp & Weft Catalog"
type input "Warp & Weft Catalogu"
type input "mailto:sales@kombi.nyc?subject=Warp & Weft Catalogu"
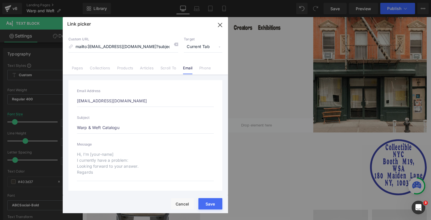
type input "Warp & Weft Catalogue"
type input "mailto:sales@kombi.nyc?subject=Warp & Weft Catalogue"
click at [209, 202] on button "Save" at bounding box center [210, 204] width 24 height 11
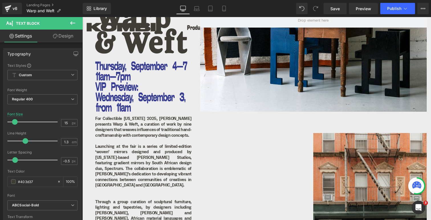
scroll to position [144, 0]
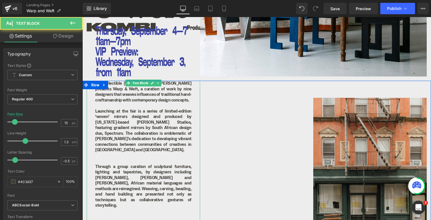
click at [160, 115] on p "Launching at the fair is a series of limited-edition ‘woven’ mirrors designed a…" at bounding box center [143, 131] width 96 height 44
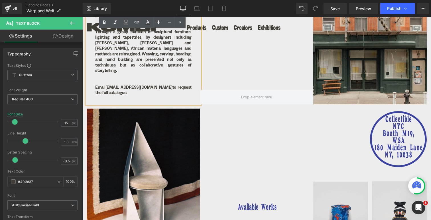
scroll to position [318, 0]
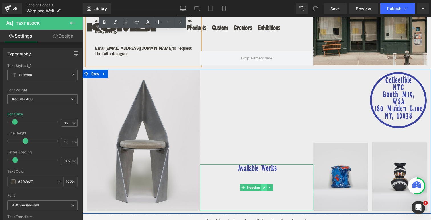
click at [263, 187] on icon at bounding box center [264, 188] width 3 height 3
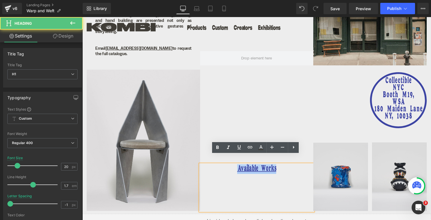
drag, startPoint x: 274, startPoint y: 159, endPoint x: 236, endPoint y: 159, distance: 38.5
click at [237, 166] on link "Available Works" at bounding box center [256, 169] width 39 height 7
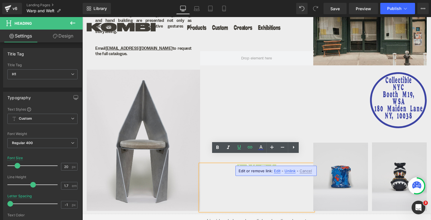
click at [288, 172] on span "Unlink" at bounding box center [289, 171] width 11 height 5
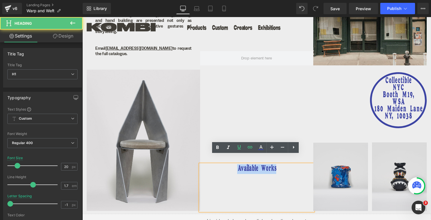
drag, startPoint x: 275, startPoint y: 159, endPoint x: 237, endPoint y: 160, distance: 37.9
click at [237, 165] on h1 "Available Works" at bounding box center [256, 170] width 113 height 10
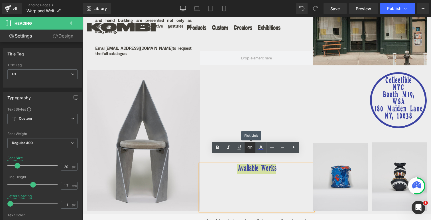
click at [250, 148] on icon at bounding box center [249, 147] width 7 height 7
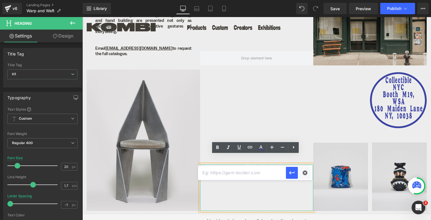
click at [246, 173] on input "text" at bounding box center [242, 173] width 88 height 14
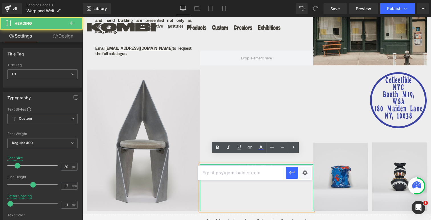
click at [251, 166] on link "Available Works" at bounding box center [256, 169] width 39 height 7
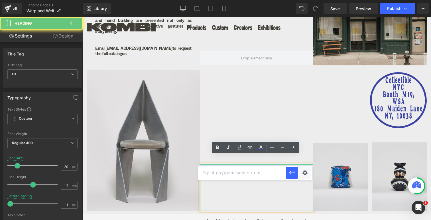
click at [273, 166] on link "Available Works" at bounding box center [256, 169] width 39 height 7
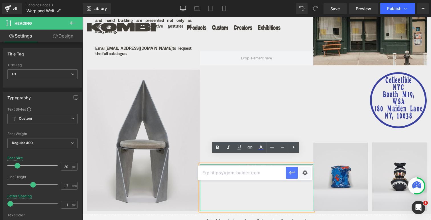
click at [291, 172] on icon "button" at bounding box center [291, 173] width 7 height 7
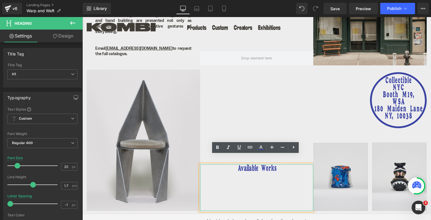
click at [273, 165] on h1 "Available Works" at bounding box center [256, 170] width 113 height 10
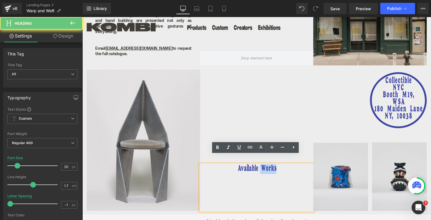
click at [273, 165] on h1 "Available Works" at bounding box center [256, 170] width 113 height 10
click at [275, 165] on h1 "Available Works" at bounding box center [256, 170] width 113 height 10
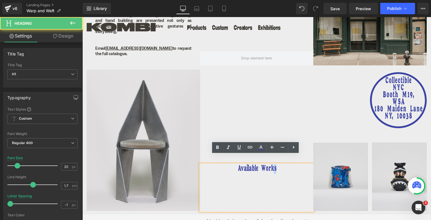
drag, startPoint x: 275, startPoint y: 159, endPoint x: 271, endPoint y: 159, distance: 3.1
click at [272, 165] on h1 "Available Works" at bounding box center [256, 170] width 113 height 10
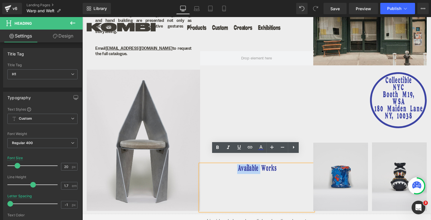
drag, startPoint x: 260, startPoint y: 159, endPoint x: 228, endPoint y: 160, distance: 31.6
click at [228, 165] on h1 "Available Works" at bounding box center [256, 170] width 113 height 10
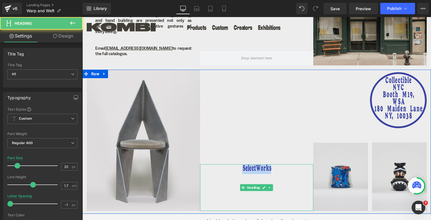
drag, startPoint x: 270, startPoint y: 158, endPoint x: 233, endPoint y: 158, distance: 36.7
click at [233, 165] on h1 "SelectWorks" at bounding box center [256, 170] width 113 height 10
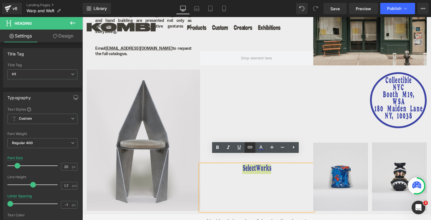
click at [253, 148] on icon at bounding box center [249, 147] width 7 height 7
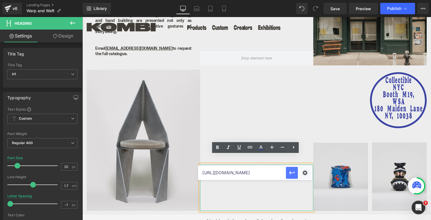
type input "[URL][DOMAIN_NAME]"
click at [293, 176] on icon "button" at bounding box center [291, 173] width 7 height 7
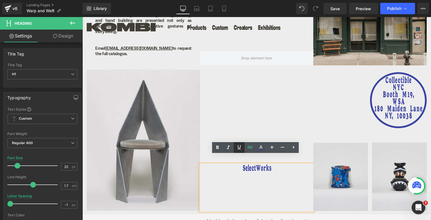
click at [236, 146] on icon at bounding box center [239, 147] width 7 height 7
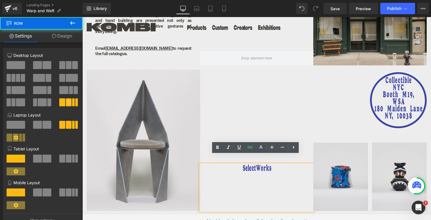
click at [247, 124] on div "SelectWorks Heading" at bounding box center [256, 141] width 113 height 142
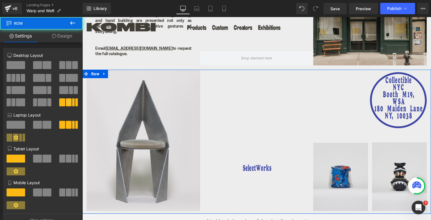
click at [252, 112] on div "SelectWorks Heading" at bounding box center [256, 141] width 113 height 142
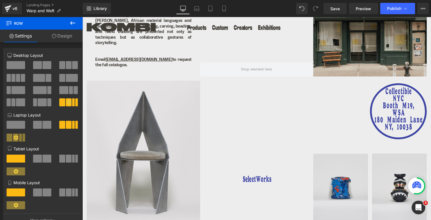
scroll to position [300, 0]
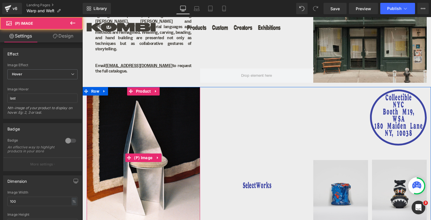
click at [140, 136] on img at bounding box center [143, 158] width 113 height 142
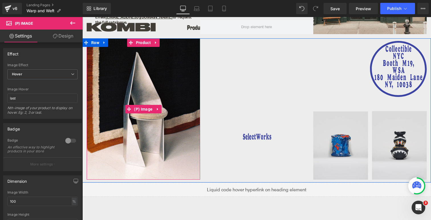
scroll to position [354, 0]
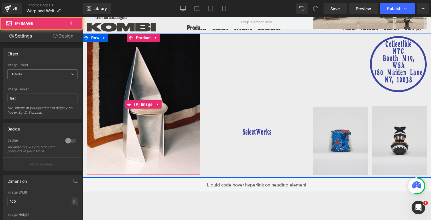
click at [172, 130] on img at bounding box center [143, 105] width 113 height 142
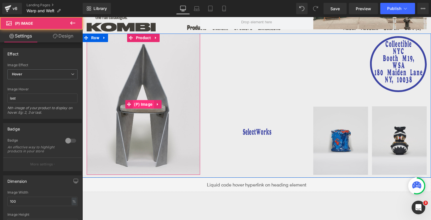
click at [143, 100] on span "(P) Image" at bounding box center [142, 104] width 21 height 9
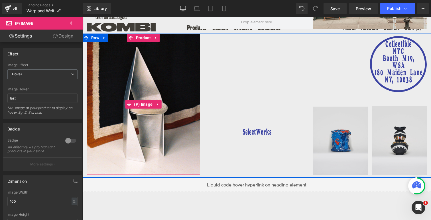
click at [134, 77] on img at bounding box center [143, 105] width 113 height 142
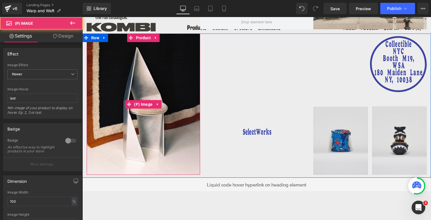
click at [134, 77] on img at bounding box center [143, 105] width 113 height 142
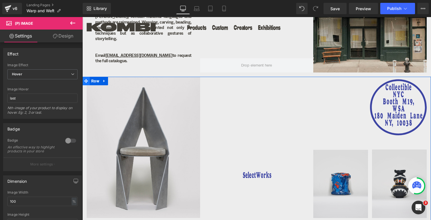
scroll to position [286, 0]
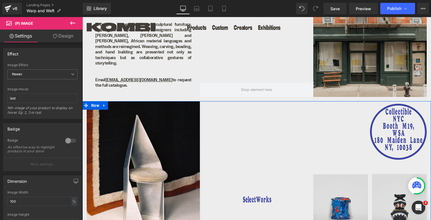
click at [115, 129] on img at bounding box center [143, 172] width 113 height 142
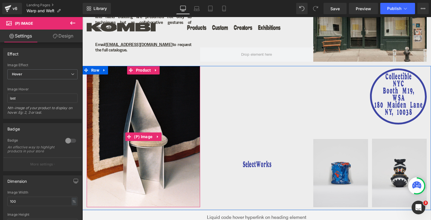
scroll to position [323, 0]
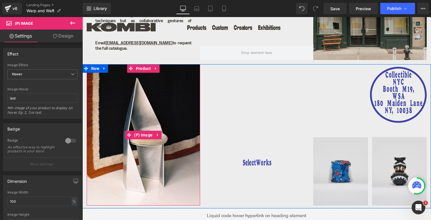
click at [130, 145] on img at bounding box center [143, 135] width 113 height 142
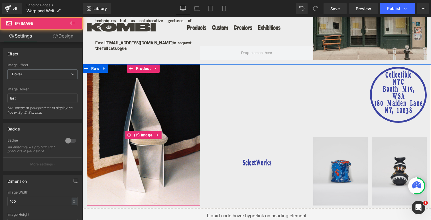
click at [130, 145] on img at bounding box center [143, 135] width 113 height 142
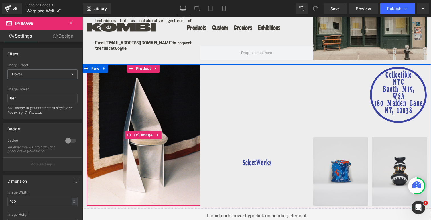
click at [132, 88] on img at bounding box center [143, 135] width 113 height 142
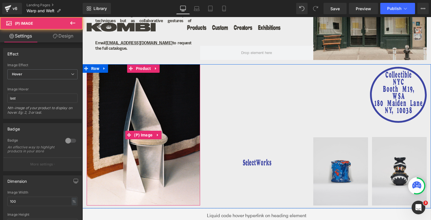
click at [132, 88] on img at bounding box center [143, 135] width 113 height 142
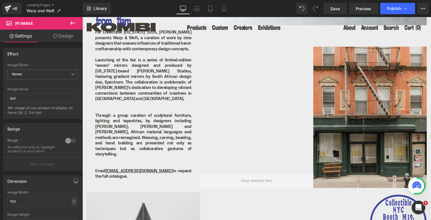
scroll to position [269, 0]
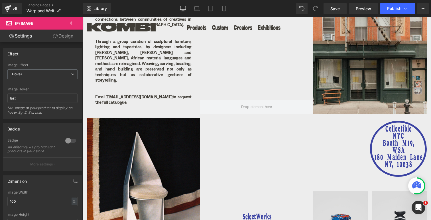
click at [130, 153] on img at bounding box center [143, 190] width 113 height 142
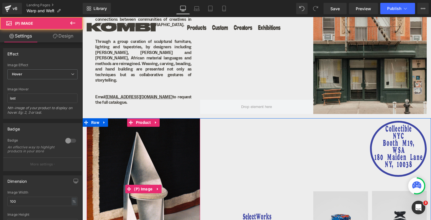
click at [130, 153] on img at bounding box center [143, 190] width 113 height 142
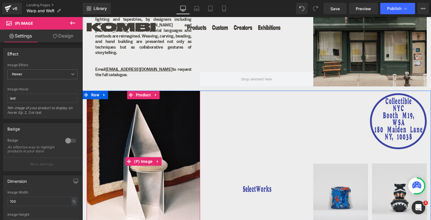
scroll to position [298, 0]
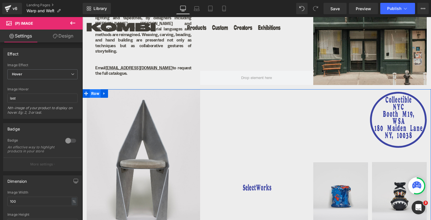
click at [95, 89] on span "Row" at bounding box center [95, 93] width 11 height 9
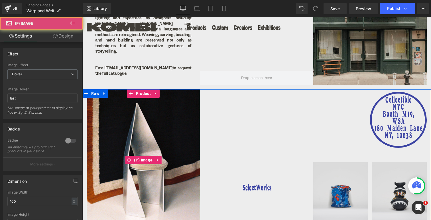
click at [125, 122] on img at bounding box center [143, 160] width 113 height 142
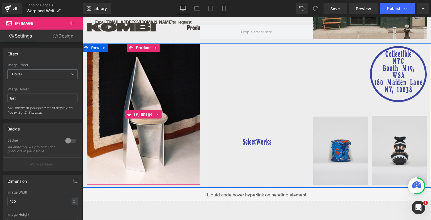
scroll to position [348, 0]
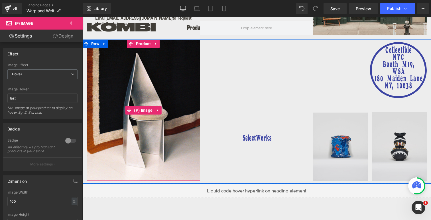
click at [138, 136] on img at bounding box center [143, 111] width 113 height 142
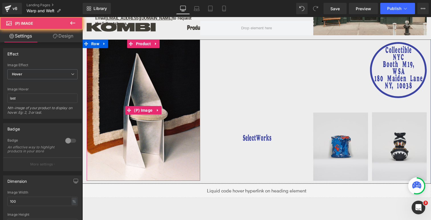
click at [138, 136] on img at bounding box center [143, 111] width 113 height 142
click at [138, 121] on img at bounding box center [143, 111] width 113 height 142
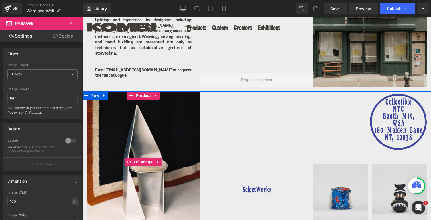
scroll to position [295, 0]
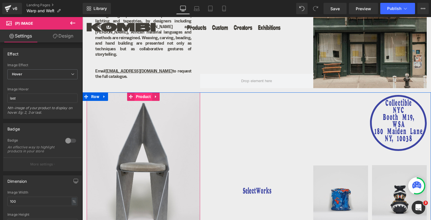
click at [141, 93] on span "Product" at bounding box center [143, 97] width 18 height 9
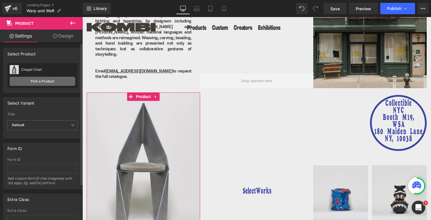
click at [41, 81] on link "Pick a Product" at bounding box center [43, 81] width 66 height 9
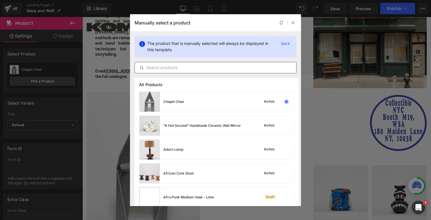
click at [156, 66] on input "text" at bounding box center [215, 67] width 161 height 7
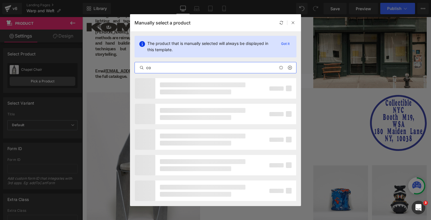
type input "c"
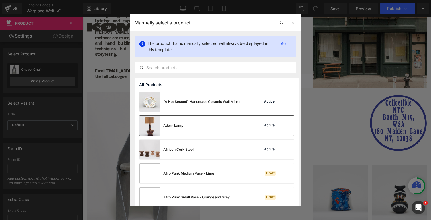
click at [147, 126] on img at bounding box center [149, 126] width 21 height 20
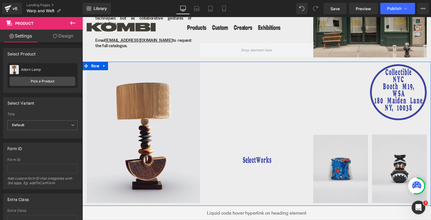
scroll to position [328, 0]
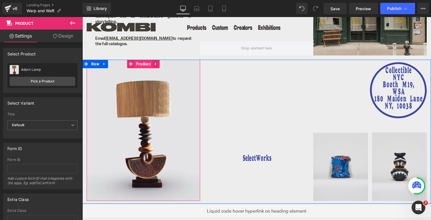
click at [141, 60] on span "Product" at bounding box center [143, 64] width 18 height 9
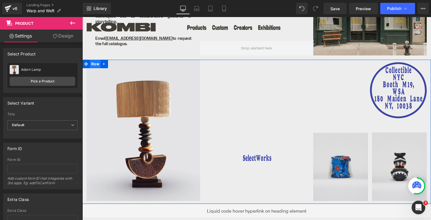
click at [94, 60] on span "Row" at bounding box center [95, 64] width 11 height 9
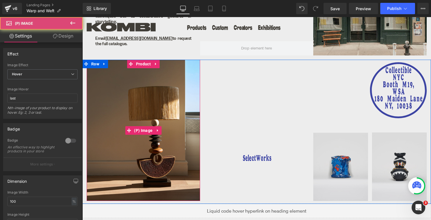
click at [130, 71] on img at bounding box center [143, 131] width 113 height 142
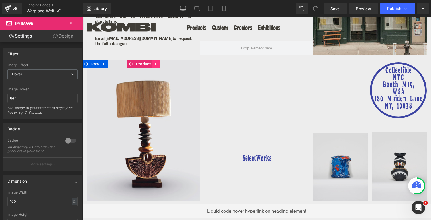
click at [155, 63] on icon at bounding box center [155, 64] width 1 height 3
click at [130, 60] on link "Product" at bounding box center [139, 64] width 25 height 9
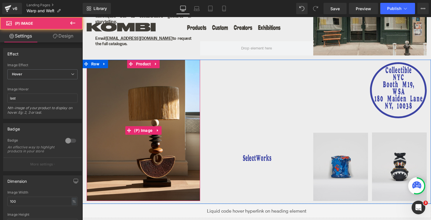
click at [134, 85] on img at bounding box center [143, 131] width 113 height 142
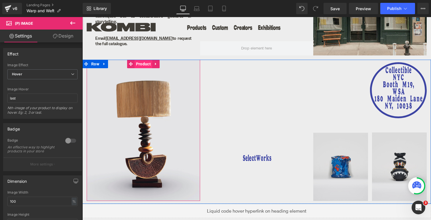
click at [142, 60] on span "Product" at bounding box center [143, 64] width 18 height 9
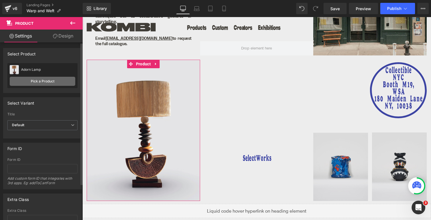
click at [41, 81] on link "Pick a Product" at bounding box center [43, 81] width 66 height 9
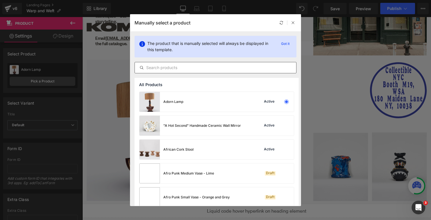
click at [156, 67] on input "text" at bounding box center [215, 67] width 161 height 7
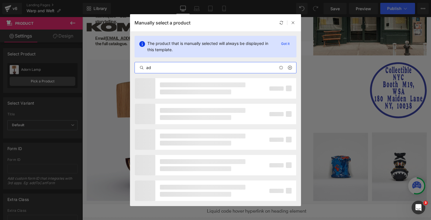
type input "a"
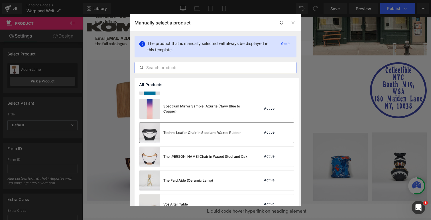
scroll to position [1021, 0]
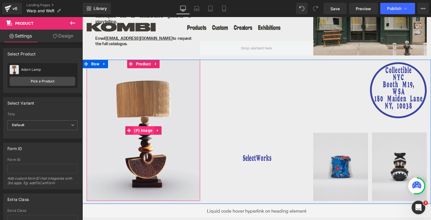
click at [136, 126] on span "(P) Image" at bounding box center [142, 130] width 21 height 9
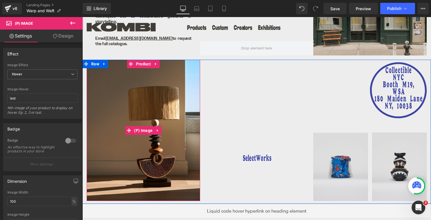
click at [139, 109] on img at bounding box center [143, 131] width 113 height 142
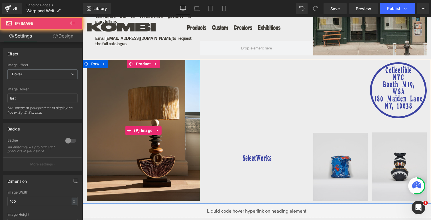
click at [139, 109] on img at bounding box center [143, 131] width 113 height 142
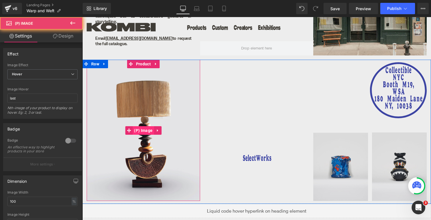
click at [140, 126] on span "(P) Image" at bounding box center [142, 130] width 21 height 9
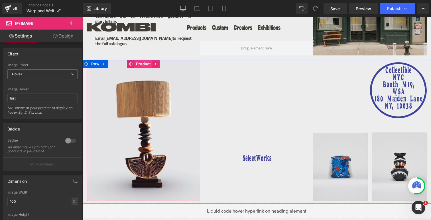
click at [134, 60] on span "Product" at bounding box center [143, 64] width 18 height 9
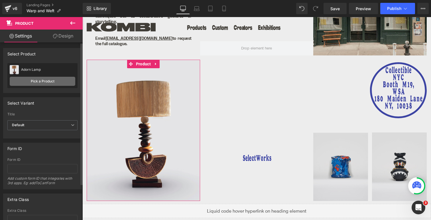
click at [50, 80] on link "Pick a Product" at bounding box center [43, 81] width 66 height 9
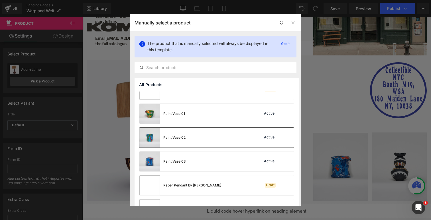
scroll to position [2191, 0]
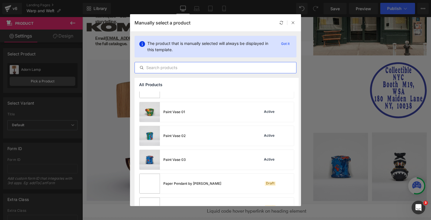
click at [167, 66] on input "text" at bounding box center [215, 67] width 161 height 7
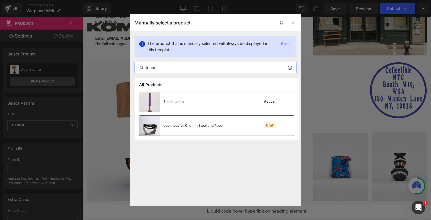
type input "loom"
click at [154, 129] on img at bounding box center [149, 126] width 21 height 20
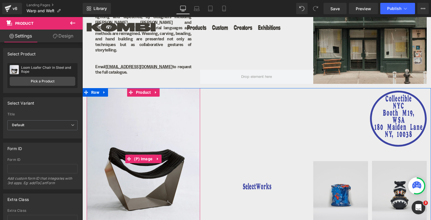
scroll to position [293, 0]
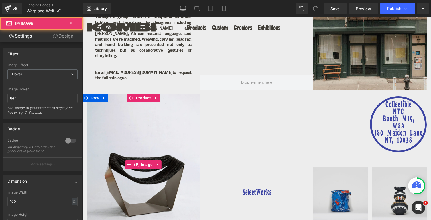
click at [140, 108] on img at bounding box center [143, 165] width 113 height 142
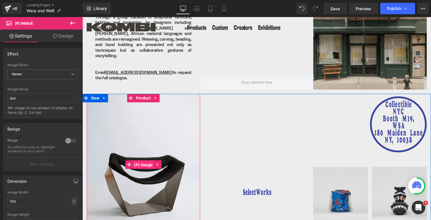
click at [140, 161] on span "(P) Image" at bounding box center [142, 165] width 21 height 9
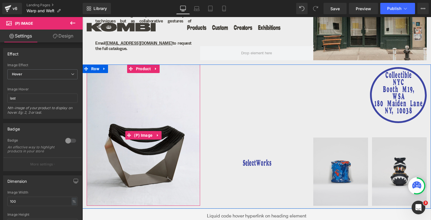
scroll to position [325, 0]
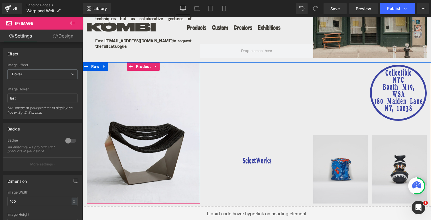
click at [132, 89] on img at bounding box center [143, 133] width 113 height 142
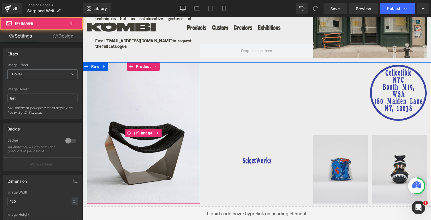
click at [132, 89] on img at bounding box center [143, 133] width 113 height 142
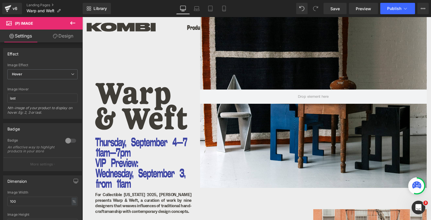
scroll to position [33, 0]
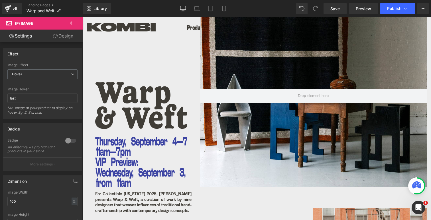
click at [247, 74] on div at bounding box center [313, 96] width 226 height 183
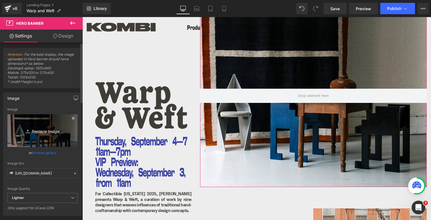
click at [38, 131] on icon "Replace Image" at bounding box center [43, 130] width 46 height 7
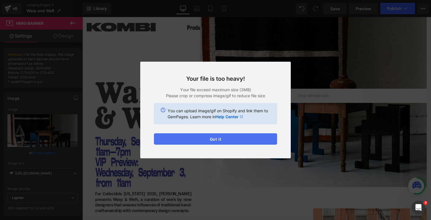
click at [253, 142] on button "Got it" at bounding box center [215, 139] width 123 height 11
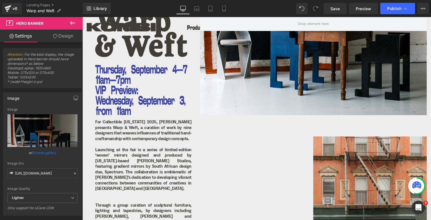
scroll to position [27, 0]
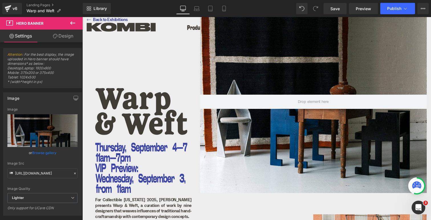
click at [275, 58] on div at bounding box center [313, 102] width 226 height 183
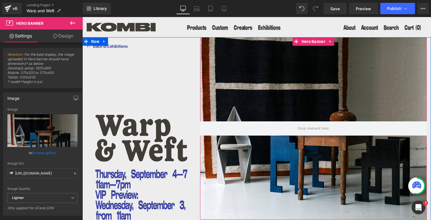
scroll to position [0, 0]
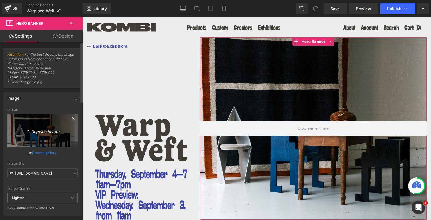
click at [41, 136] on link "Replace Image" at bounding box center [42, 131] width 70 height 33
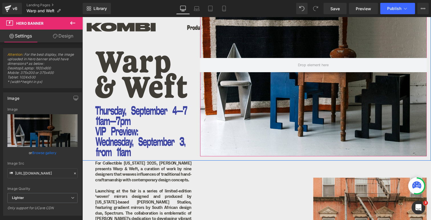
scroll to position [100, 0]
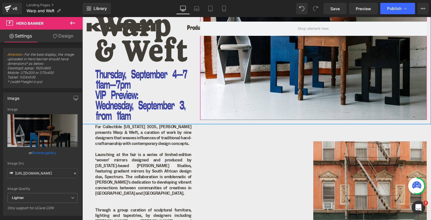
click at [234, 93] on div at bounding box center [313, 28] width 226 height 183
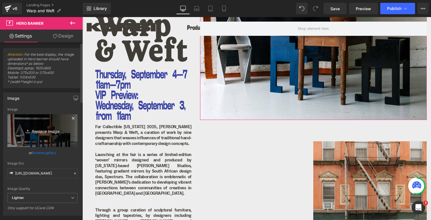
click at [43, 133] on icon "Replace Image" at bounding box center [43, 130] width 46 height 7
type input "C:\fakepath\250902_CF_080-2.jpg"
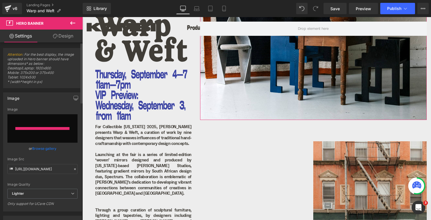
type input "https://ucarecdn.com/48342bae-21b3-47ef-8465-3a0da8761803/-/format/auto/-/previ…"
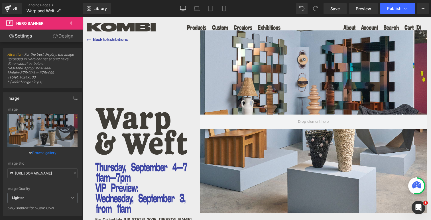
scroll to position [6, 0]
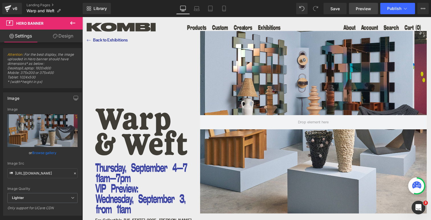
click at [367, 10] on span "Preview" at bounding box center [363, 9] width 15 height 6
click at [339, 12] on link "Save" at bounding box center [334, 8] width 23 height 11
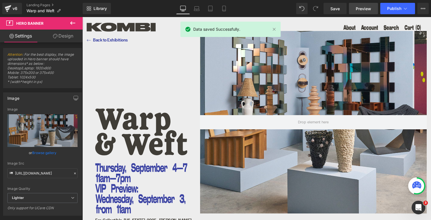
click at [365, 7] on span "Preview" at bounding box center [363, 9] width 15 height 6
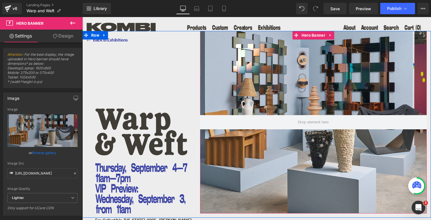
click at [304, 99] on div at bounding box center [313, 122] width 226 height 183
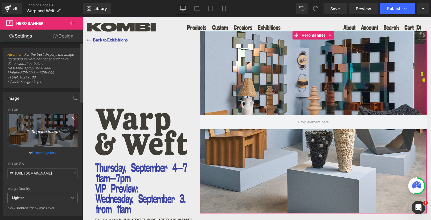
click at [36, 129] on icon "Replace Image" at bounding box center [43, 130] width 46 height 7
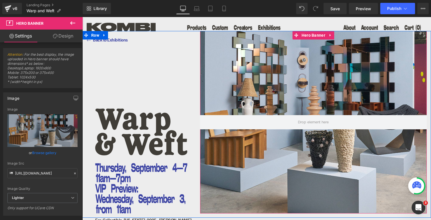
click at [275, 100] on div at bounding box center [313, 122] width 226 height 183
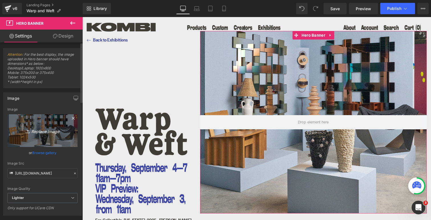
click at [45, 131] on icon "Replace Image" at bounding box center [43, 130] width 46 height 7
type input "C:\fakepath\250902_CF_080-2.jpg"
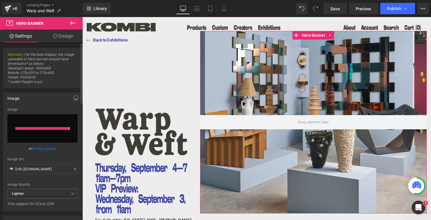
type input "https://ucarecdn.com/3f2752cd-1c81-43b4-af5c-7a6feb8e74ac/-/format/auto/-/previ…"
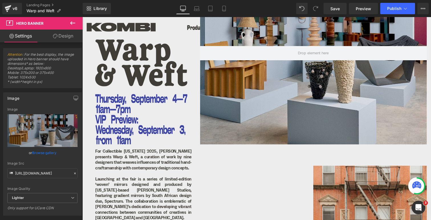
scroll to position [71, 0]
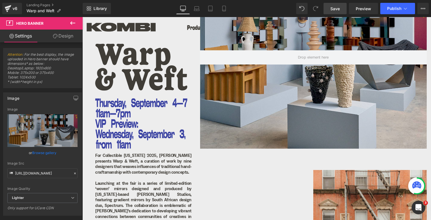
click at [338, 13] on link "Save" at bounding box center [334, 8] width 23 height 11
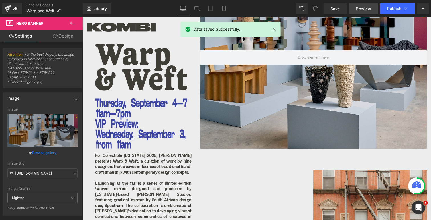
click at [357, 9] on span "Preview" at bounding box center [363, 9] width 15 height 6
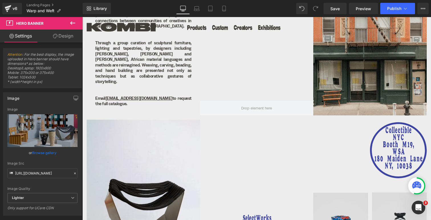
scroll to position [354, 0]
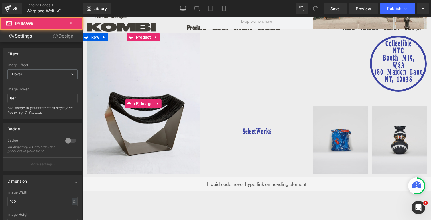
click at [142, 120] on img at bounding box center [143, 104] width 113 height 142
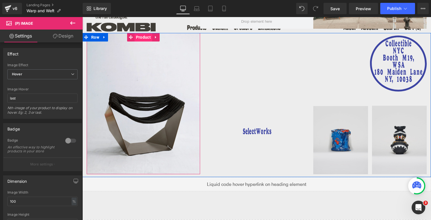
click at [137, 33] on span "Product" at bounding box center [143, 37] width 18 height 9
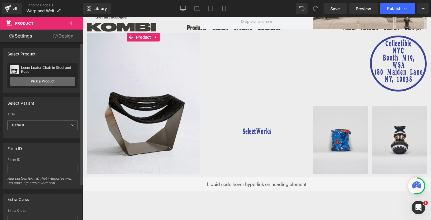
click at [45, 82] on link "Pick a Product" at bounding box center [43, 81] width 66 height 9
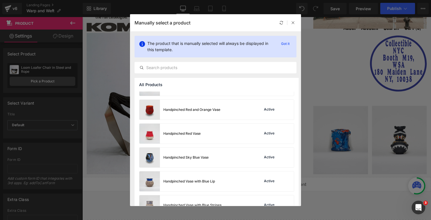
scroll to position [1260, 0]
click at [157, 67] on input "text" at bounding box center [215, 67] width 161 height 7
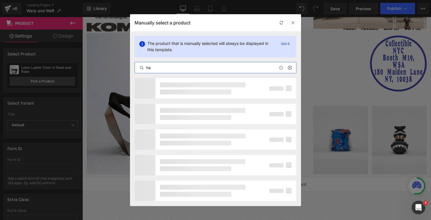
type input "h"
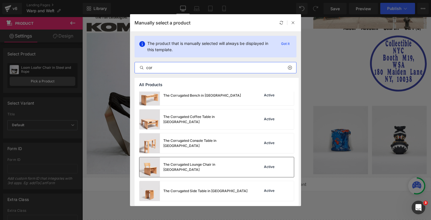
scroll to position [54, 0]
type input "cor"
click at [154, 170] on img at bounding box center [149, 168] width 21 height 20
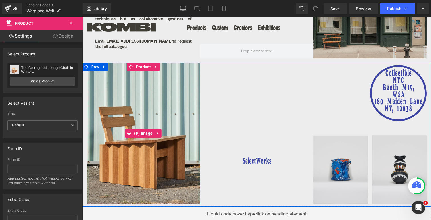
scroll to position [372, 0]
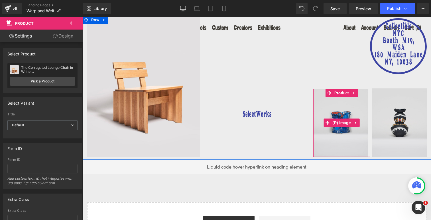
click at [334, 101] on img at bounding box center [341, 123] width 57 height 68
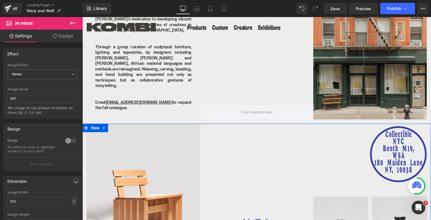
scroll to position [414, 0]
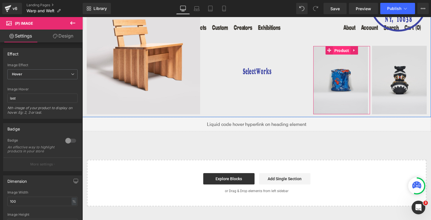
click at [337, 46] on span "Product" at bounding box center [342, 50] width 18 height 9
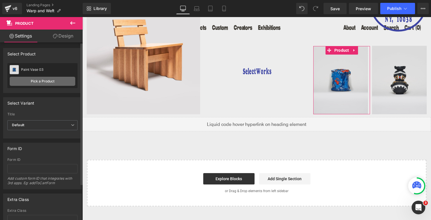
click at [50, 81] on link "Pick a Product" at bounding box center [43, 81] width 66 height 9
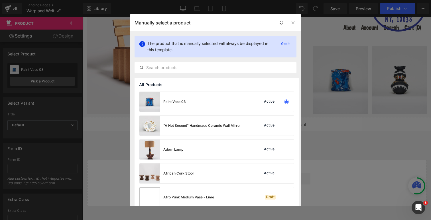
click at [168, 78] on div "The product that is manually selected will always be displayed in this template…" at bounding box center [215, 54] width 171 height 47
click at [165, 72] on div at bounding box center [215, 67] width 162 height 11
click at [164, 69] on input "text" at bounding box center [215, 67] width 161 height 7
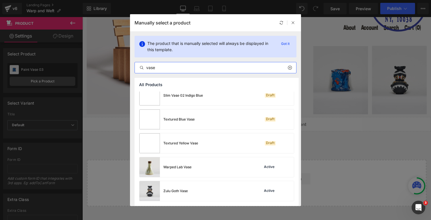
scroll to position [557, 0]
type input "vase"
click at [153, 166] on img at bounding box center [149, 168] width 21 height 20
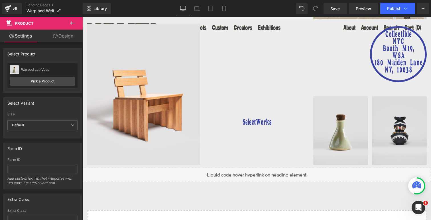
scroll to position [337, 0]
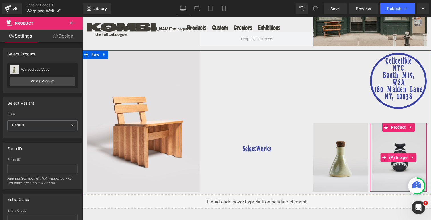
click at [395, 154] on span "(P) Image" at bounding box center [397, 158] width 21 height 9
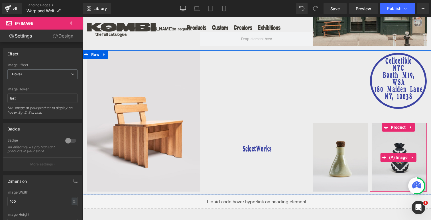
click at [397, 138] on img at bounding box center [398, 157] width 57 height 69
click at [398, 154] on span "(P) Image" at bounding box center [397, 158] width 21 height 9
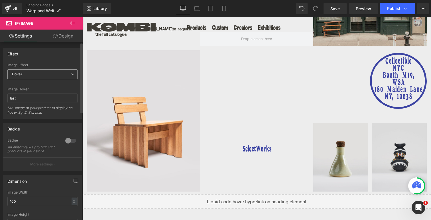
click at [49, 72] on span "Hover" at bounding box center [42, 75] width 70 height 10
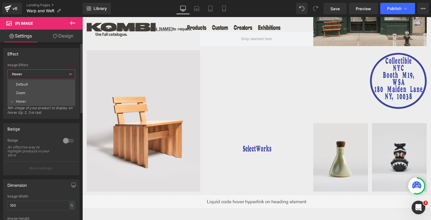
click at [49, 72] on span "Hover" at bounding box center [41, 75] width 68 height 10
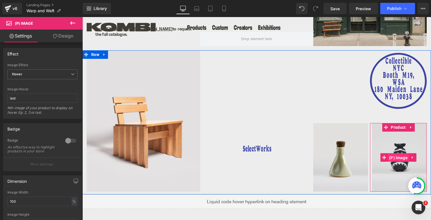
click at [397, 154] on span "(P) Image" at bounding box center [397, 158] width 21 height 9
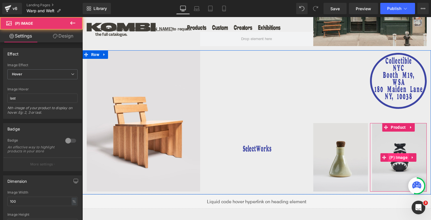
click at [398, 154] on span "(P) Image" at bounding box center [397, 158] width 21 height 9
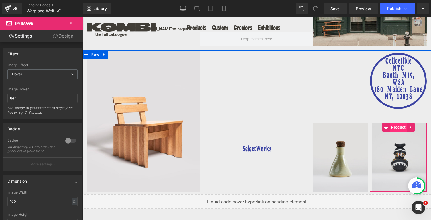
click at [397, 123] on span "Product" at bounding box center [398, 127] width 18 height 9
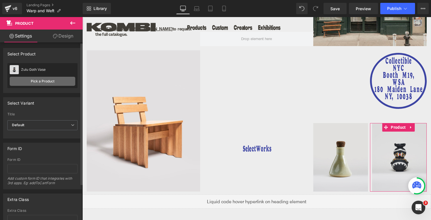
click at [44, 83] on link "Pick a Product" at bounding box center [43, 81] width 66 height 9
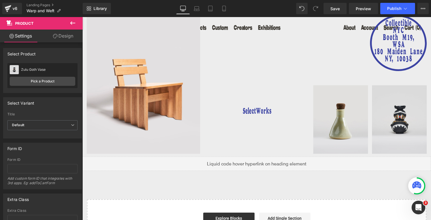
scroll to position [418, 0]
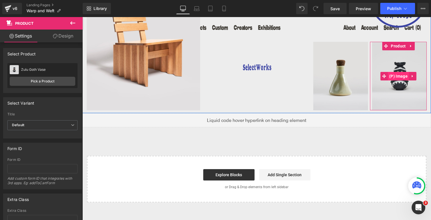
click at [390, 72] on span "(P) Image" at bounding box center [397, 76] width 21 height 9
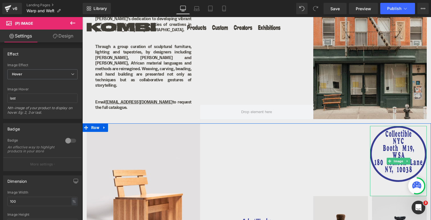
scroll to position [380, 0]
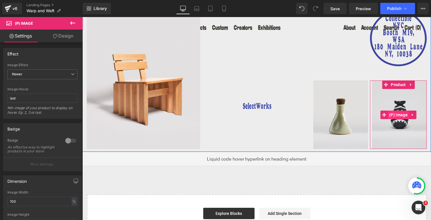
click at [391, 111] on span "(P) Image" at bounding box center [397, 115] width 21 height 9
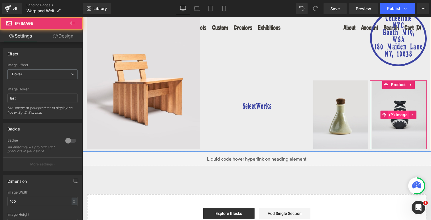
click at [391, 111] on span "(P) Image" at bounding box center [397, 115] width 21 height 9
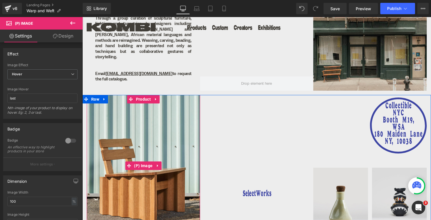
scroll to position [356, 0]
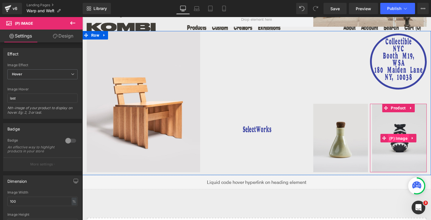
click at [399, 134] on span "(P) Image" at bounding box center [397, 138] width 21 height 9
click at [398, 104] on span "Product" at bounding box center [398, 108] width 18 height 9
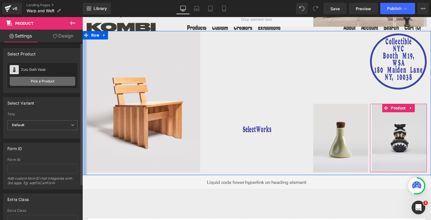
click at [48, 84] on link "Pick a Product" at bounding box center [43, 81] width 66 height 9
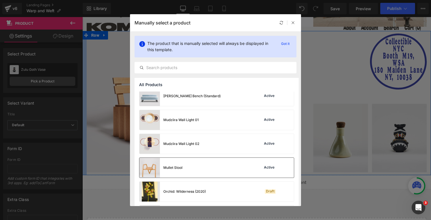
scroll to position [2085, 0]
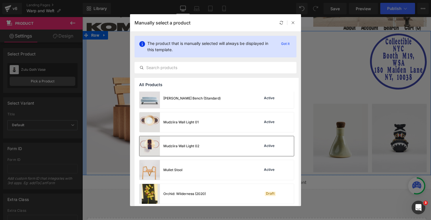
click at [150, 146] on img at bounding box center [149, 146] width 21 height 20
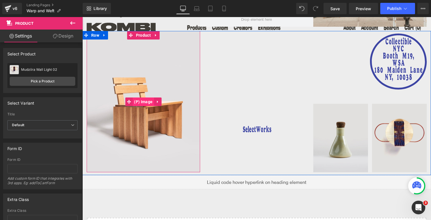
click at [143, 98] on span "(P) Image" at bounding box center [142, 102] width 21 height 9
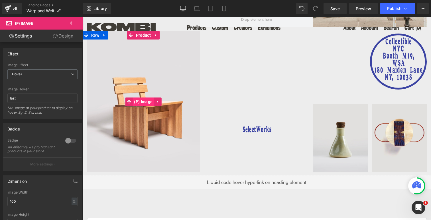
click at [138, 98] on span "(P) Image" at bounding box center [142, 102] width 21 height 9
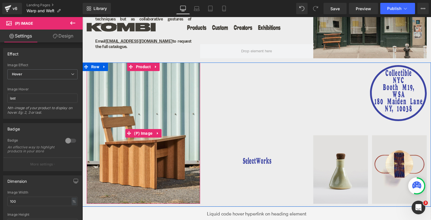
scroll to position [328, 0]
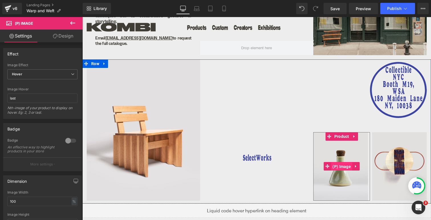
click at [342, 163] on span "(P) Image" at bounding box center [341, 167] width 21 height 9
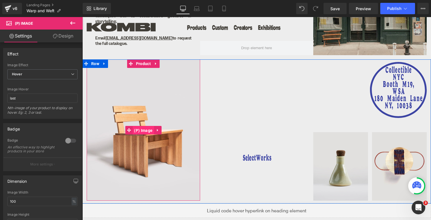
click at [138, 126] on span "(P) Image" at bounding box center [142, 130] width 21 height 9
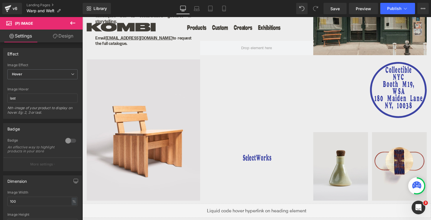
click at [59, 39] on link "Design" at bounding box center [62, 36] width 41 height 13
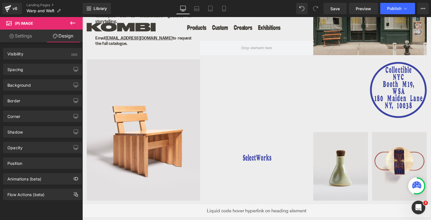
click at [31, 36] on link "Settings" at bounding box center [20, 36] width 41 height 13
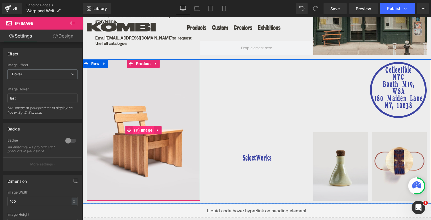
click at [137, 126] on span "(P) Image" at bounding box center [142, 130] width 21 height 9
click at [140, 60] on span "Product" at bounding box center [143, 64] width 18 height 9
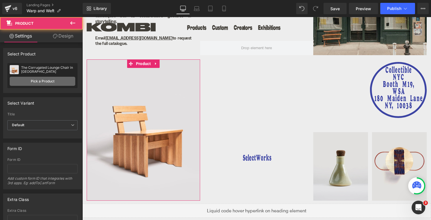
click at [49, 80] on link "Pick a Product" at bounding box center [43, 81] width 66 height 9
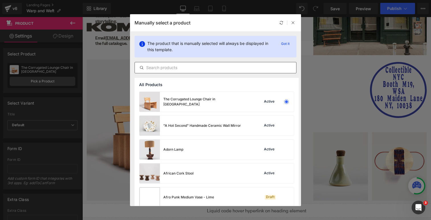
click at [171, 68] on input "text" at bounding box center [215, 67] width 161 height 7
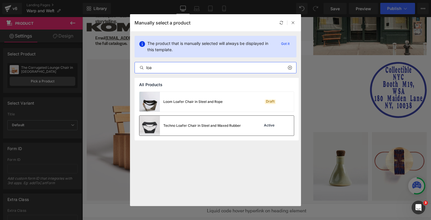
type input "loa"
click at [152, 126] on img at bounding box center [149, 126] width 21 height 20
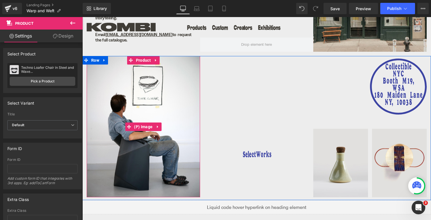
scroll to position [334, 0]
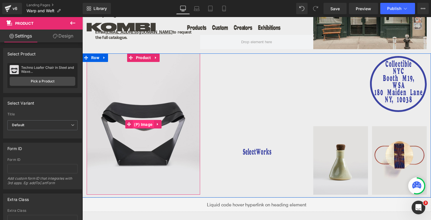
click at [143, 120] on span "(P) Image" at bounding box center [142, 124] width 21 height 9
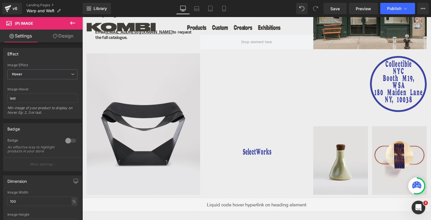
click at [57, 36] on link "Design" at bounding box center [62, 36] width 41 height 13
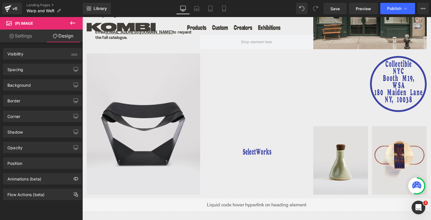
click at [27, 34] on link "Settings" at bounding box center [20, 36] width 41 height 13
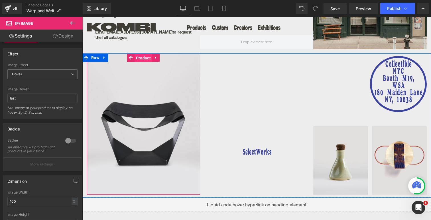
click at [141, 54] on span "Product" at bounding box center [143, 58] width 18 height 9
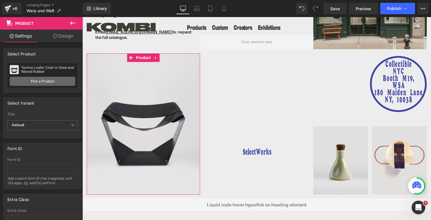
click at [57, 81] on link "Pick a Product" at bounding box center [43, 81] width 66 height 9
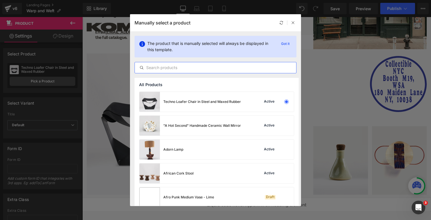
click at [166, 66] on input "text" at bounding box center [215, 67] width 161 height 7
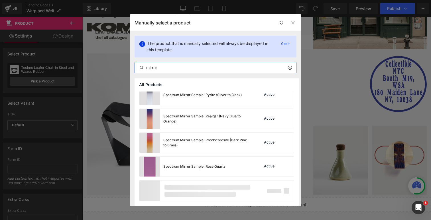
scroll to position [868, 0]
drag, startPoint x: 160, startPoint y: 67, endPoint x: 132, endPoint y: 67, distance: 28.2
click at [132, 67] on div "The product that is manually selected will always be displayed in this template…" at bounding box center [215, 54] width 171 height 47
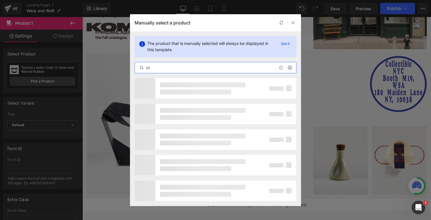
type input "c"
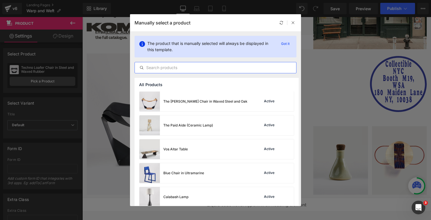
scroll to position [1287, 0]
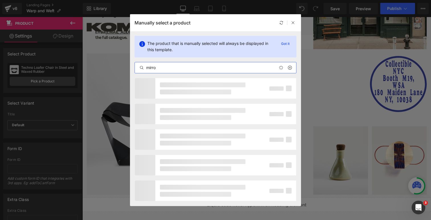
type input "mirror"
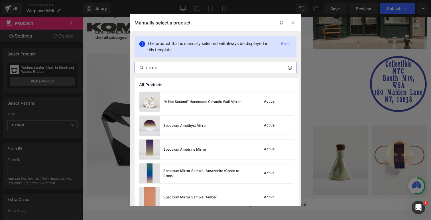
scroll to position [0, 0]
drag, startPoint x: 168, startPoint y: 68, endPoint x: 141, endPoint y: 68, distance: 27.1
click at [141, 68] on div "mirror" at bounding box center [215, 67] width 161 height 7
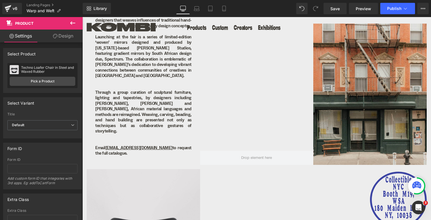
scroll to position [316, 0]
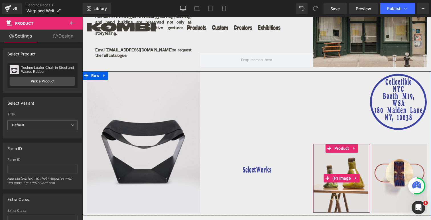
click at [339, 163] on img at bounding box center [341, 178] width 57 height 69
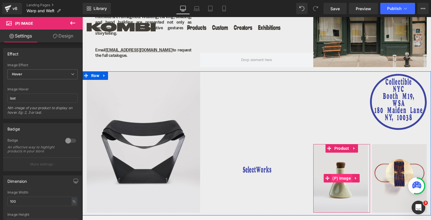
click at [338, 174] on span "(P) Image" at bounding box center [341, 178] width 21 height 9
click at [338, 144] on span "Product" at bounding box center [342, 148] width 18 height 9
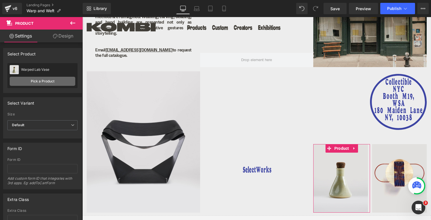
click at [34, 81] on link "Pick a Product" at bounding box center [43, 81] width 66 height 9
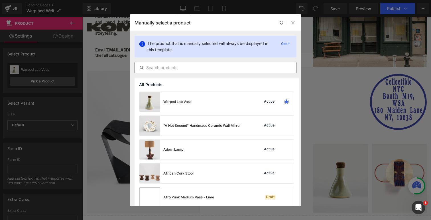
click at [158, 69] on input "text" at bounding box center [215, 67] width 161 height 7
type input "v"
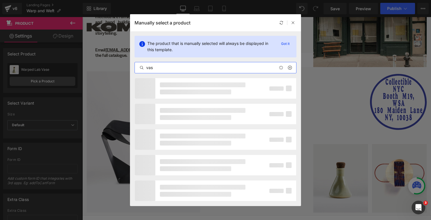
type input "vase"
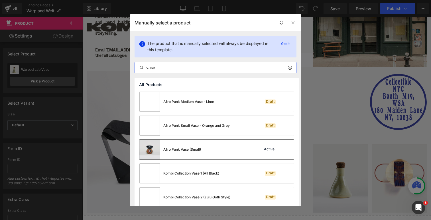
scroll to position [0, 0]
drag, startPoint x: 160, startPoint y: 68, endPoint x: 130, endPoint y: 68, distance: 29.9
click at [130, 68] on div "Manually select a product The product that is manually selected will always be …" at bounding box center [215, 110] width 431 height 220
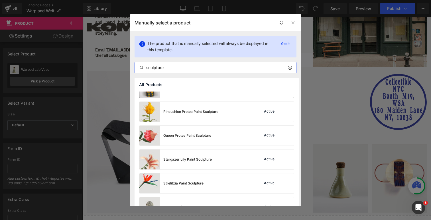
scroll to position [132, 0]
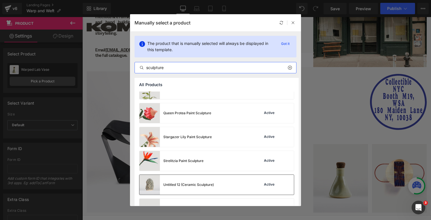
type input "sculpture"
click at [149, 184] on img at bounding box center [149, 185] width 21 height 20
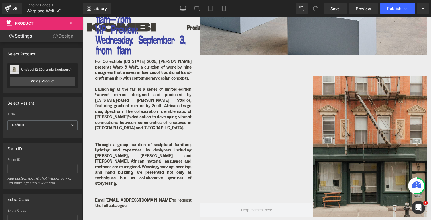
scroll to position [202, 0]
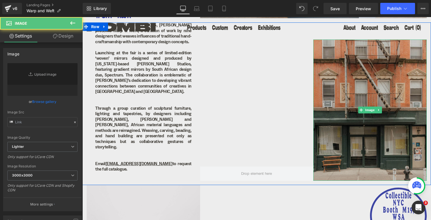
type input "https://ucarecdn.com/54d808ac-8ace-4878-8cdc-7b904aac0f6b/-/format/auto/-/previ…"
click at [353, 98] on img at bounding box center [369, 111] width 113 height 142
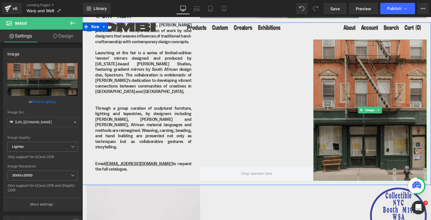
click at [350, 84] on img at bounding box center [369, 111] width 113 height 142
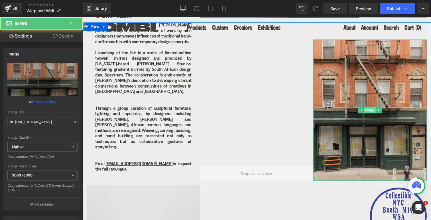
click at [368, 107] on span "Image" at bounding box center [370, 110] width 12 height 7
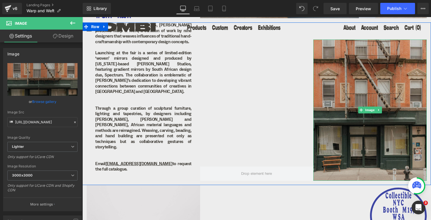
click at [361, 85] on img at bounding box center [369, 111] width 113 height 142
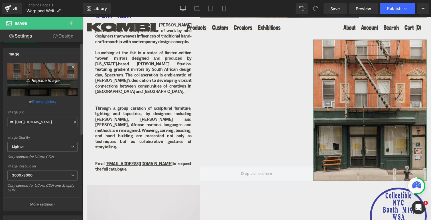
click at [40, 82] on icon "Replace Image" at bounding box center [43, 79] width 46 height 7
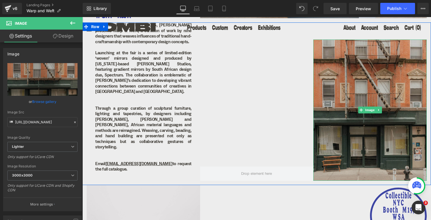
click at [348, 115] on img at bounding box center [369, 111] width 113 height 142
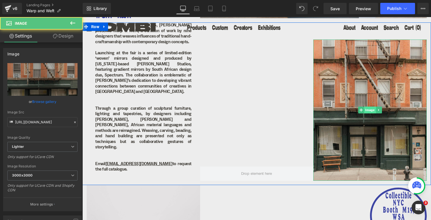
click at [368, 107] on span "Image" at bounding box center [370, 110] width 12 height 7
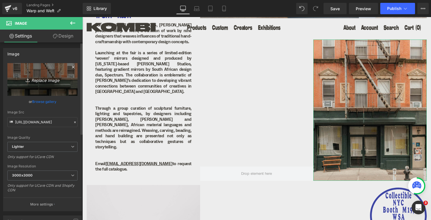
click at [37, 83] on link "Replace Image" at bounding box center [42, 79] width 70 height 33
type input "C:\fakepath\250902_CF_093-2.jpg"
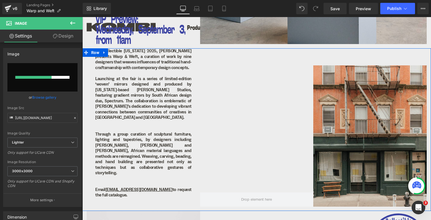
scroll to position [178, 0]
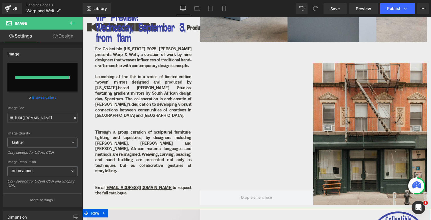
type input "https://ucarecdn.com/f070f618-1e3e-4b42-946e-126be0ac5c02/-/format/auto/-/previ…"
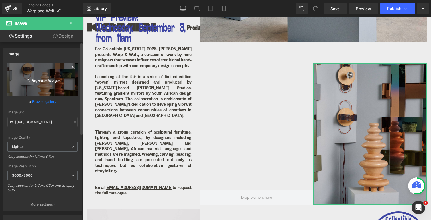
click at [40, 75] on link "Replace Image" at bounding box center [42, 79] width 70 height 33
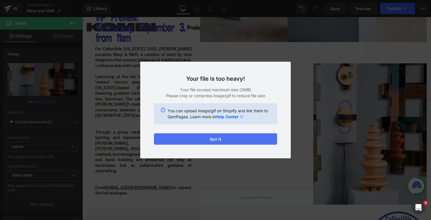
click at [241, 142] on button "Got it" at bounding box center [215, 139] width 123 height 11
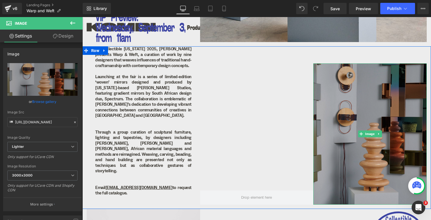
click at [354, 115] on img at bounding box center [369, 135] width 113 height 142
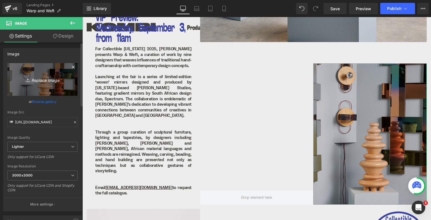
click at [46, 81] on icon "Replace Image" at bounding box center [43, 79] width 46 height 7
type input "C:\fakepath\250902_CF_093-2.jpg"
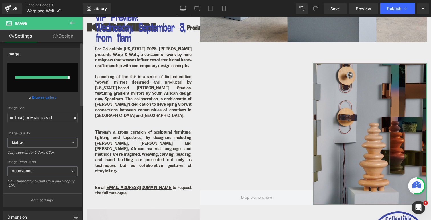
type input "https://ucarecdn.com/635c73e9-a031-4e45-ae22-8073b5528820/-/format/auto/-/previ…"
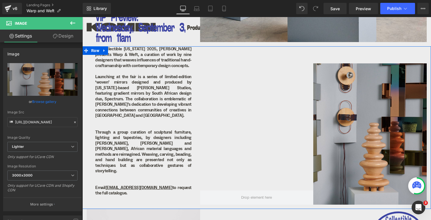
click at [266, 155] on div at bounding box center [256, 125] width 113 height 159
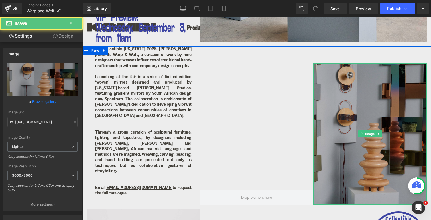
click at [356, 105] on img at bounding box center [369, 135] width 113 height 142
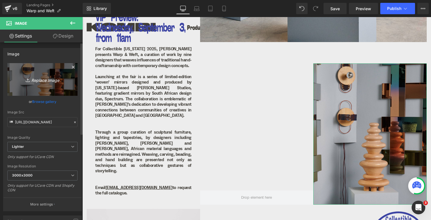
click at [32, 81] on icon "Replace Image" at bounding box center [43, 79] width 46 height 7
type input "C:\fakepath\250902_CF_093-2.jpg"
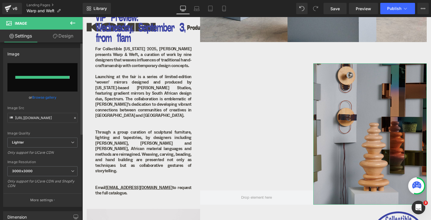
type input "https://ucarecdn.com/a592dead-bdf7-43d7-ab64-5c4dacce4935/-/format/auto/-/previ…"
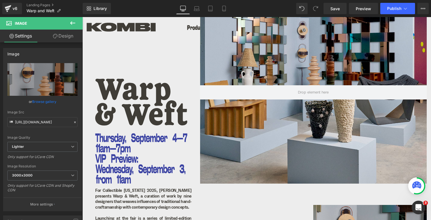
scroll to position [29, 0]
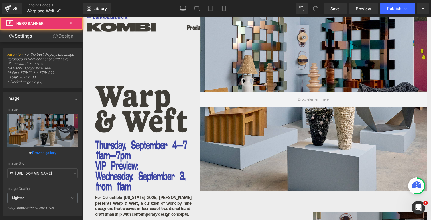
click at [230, 139] on div at bounding box center [313, 99] width 226 height 183
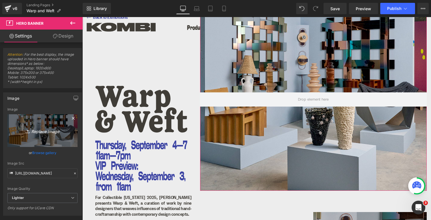
click at [42, 131] on icon "Replace Image" at bounding box center [43, 130] width 46 height 7
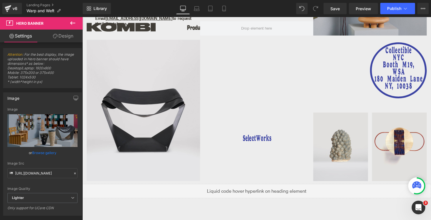
scroll to position [335, 0]
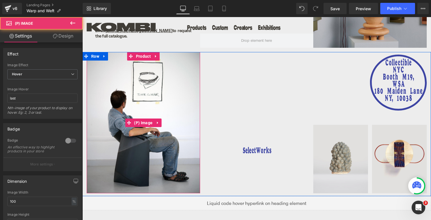
click at [161, 142] on img at bounding box center [143, 123] width 113 height 142
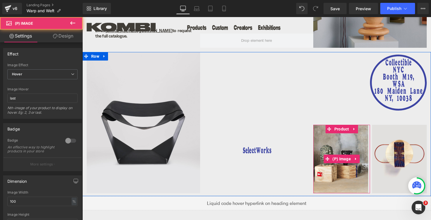
click at [347, 136] on img at bounding box center [341, 159] width 57 height 69
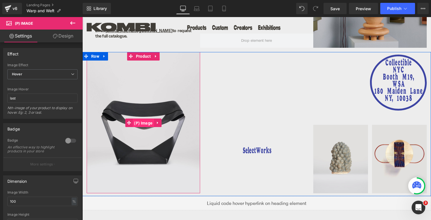
click at [144, 119] on span "(P) Image" at bounding box center [142, 123] width 21 height 9
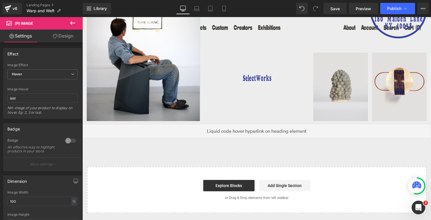
scroll to position [292, 0]
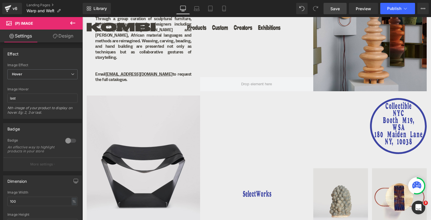
click at [338, 6] on span "Save" at bounding box center [334, 9] width 9 height 6
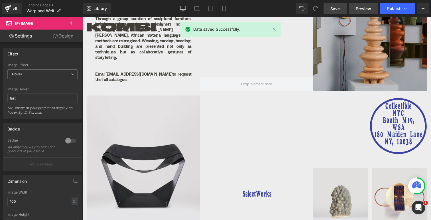
click at [359, 9] on span "Preview" at bounding box center [363, 9] width 15 height 6
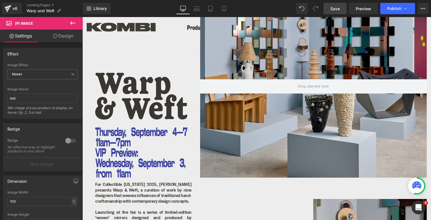
scroll to position [15, 0]
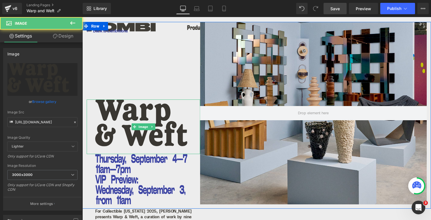
click at [148, 108] on img at bounding box center [143, 127] width 113 height 54
click at [139, 128] on span "Image" at bounding box center [143, 127] width 12 height 7
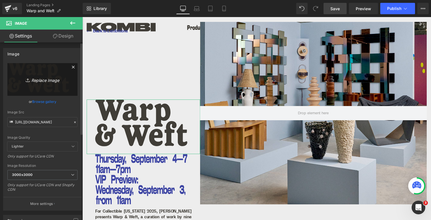
click at [42, 81] on icon "Replace Image" at bounding box center [43, 79] width 46 height 7
type input "C:\fakepath\KO_Collectables_Header_3.svg"
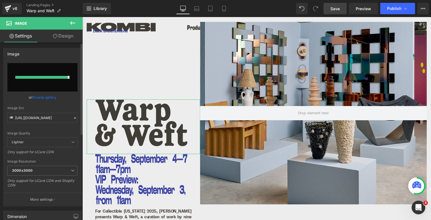
type input "https://ucarecdn.com/e17be7ce-ff75-4101-813c-a86f2597f6d8/KO_Collectables_Heade…"
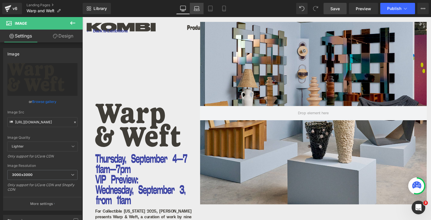
click at [194, 7] on icon at bounding box center [197, 9] width 6 height 6
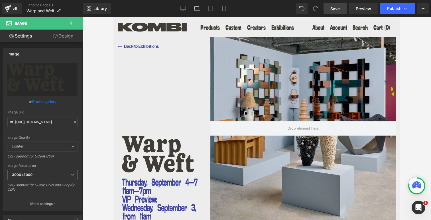
scroll to position [0, 0]
click at [211, 8] on icon at bounding box center [210, 9] width 6 height 6
type input "70"
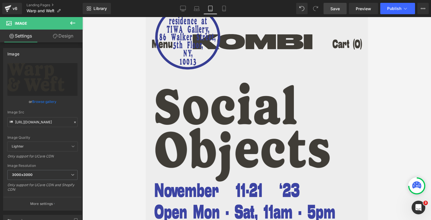
scroll to position [268, 0]
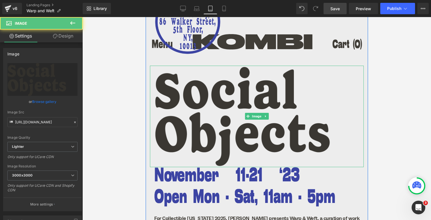
click at [223, 120] on img at bounding box center [257, 117] width 214 height 102
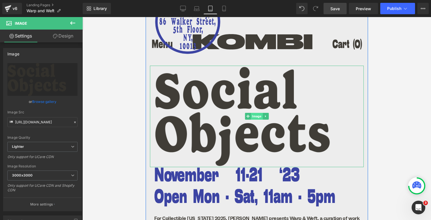
click at [255, 117] on span "Image" at bounding box center [256, 116] width 12 height 7
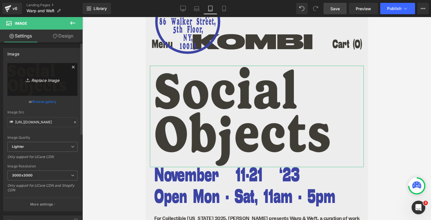
click at [42, 81] on icon "Replace Image" at bounding box center [43, 79] width 46 height 7
type input "C:\fakepath\KO_Collectables_Header_3.svg"
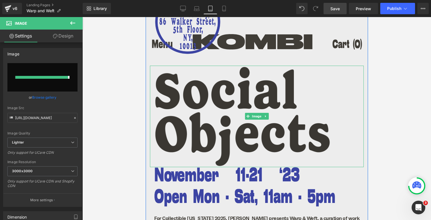
type input "https://ucarecdn.com/d875de38-bfe9-47f4-9679-87571ba6d432/KO_Collectables_Heade…"
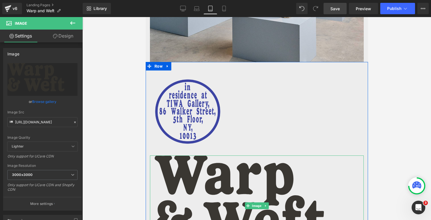
scroll to position [175, 0]
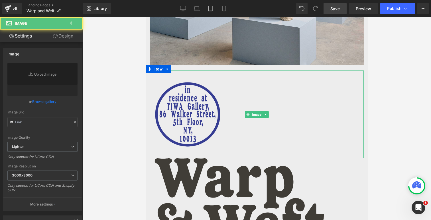
click at [198, 120] on img at bounding box center [257, 115] width 214 height 88
type input "https://ucarecdn.com/db640982-4d3f-4b3b-9380-a83472f5efe3/-/format/auto/-/previ…"
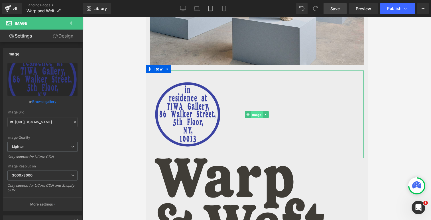
click at [253, 114] on span "Image" at bounding box center [256, 114] width 12 height 7
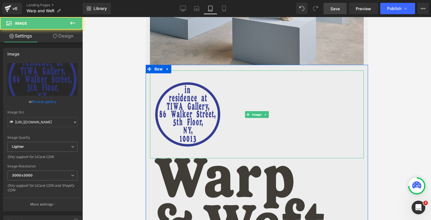
click at [185, 114] on img at bounding box center [257, 115] width 214 height 88
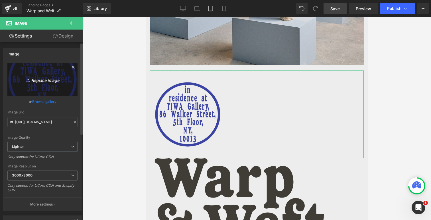
click at [49, 79] on icon "Replace Image" at bounding box center [43, 79] width 46 height 7
type input "C:\fakepath\KO_Collectables_Circle_1.svg"
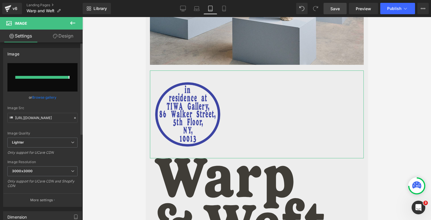
type input "https://ucarecdn.com/9e238612-01ee-4b74-ab47-6418ecb40f0f/KO_Collectables_Circl…"
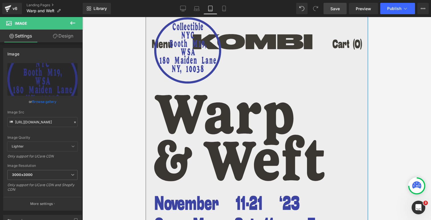
scroll to position [358, 0]
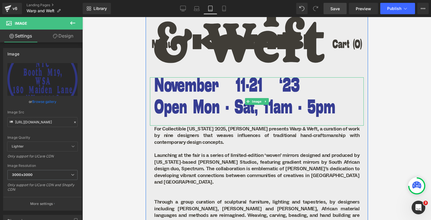
click at [234, 102] on img at bounding box center [257, 101] width 214 height 48
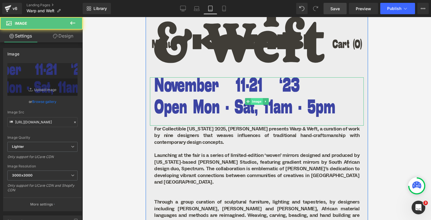
click at [255, 102] on span "Image" at bounding box center [256, 101] width 12 height 7
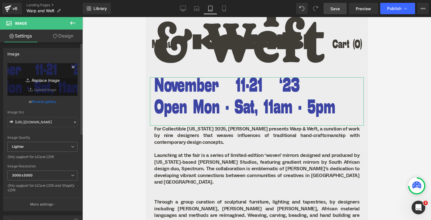
click at [45, 79] on icon "Replace Image" at bounding box center [43, 79] width 46 height 7
type input "C:\fakepath\Ko_Collectables_Details.svg"
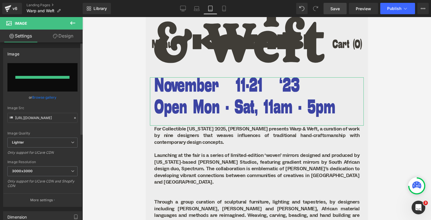
type input "https://ucarecdn.com/9049ab84-2f79-420e-867d-d420e7c027c0/Ko_Collectables_Detai…"
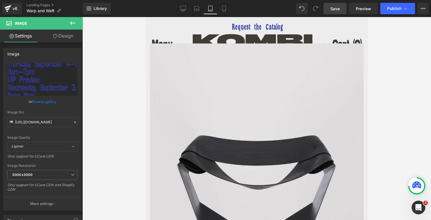
scroll to position [799, 0]
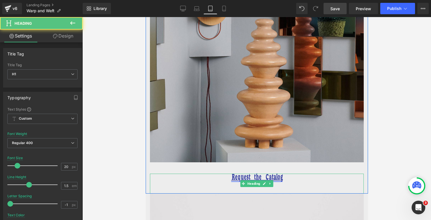
click at [273, 175] on link "Request the Catalog" at bounding box center [256, 178] width 51 height 7
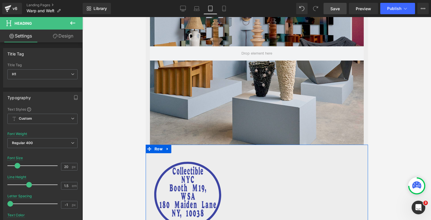
scroll to position [50, 0]
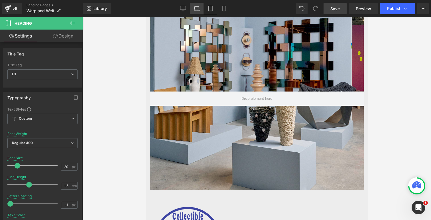
click at [192, 7] on link "Laptop" at bounding box center [197, 8] width 14 height 11
type input "16"
type input "0"
type input "#403d37"
type input "100"
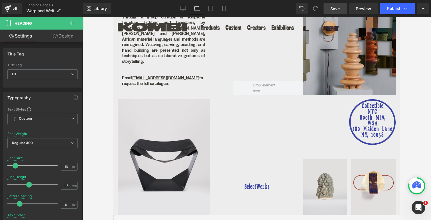
scroll to position [355, 0]
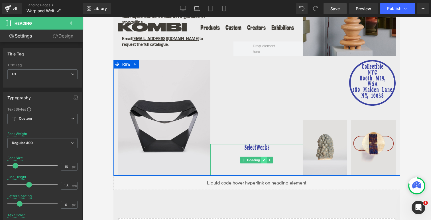
click at [262, 159] on icon at bounding box center [263, 160] width 3 height 3
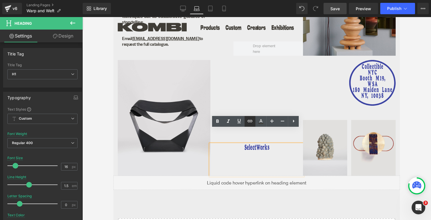
click at [249, 120] on icon at bounding box center [250, 121] width 5 height 2
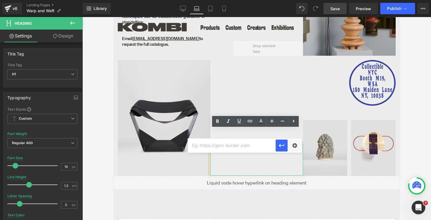
click at [252, 145] on input "text" at bounding box center [232, 146] width 88 height 14
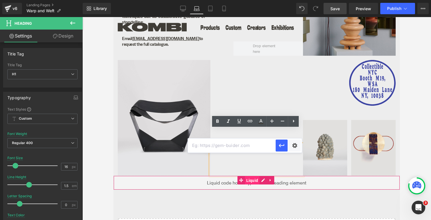
click at [257, 177] on span "Liquid" at bounding box center [252, 181] width 15 height 9
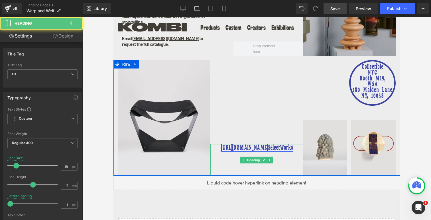
click at [256, 146] on link "https://gem-3910432.net SelectWorks" at bounding box center [256, 149] width 72 height 6
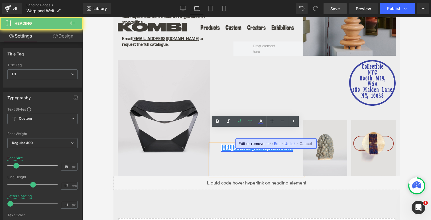
click at [264, 146] on link "https://gem-3910432.net SelectWorks" at bounding box center [256, 149] width 72 height 6
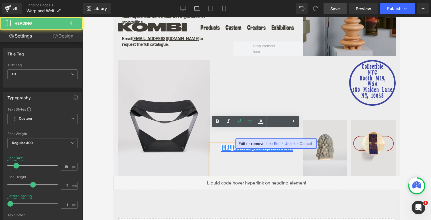
click at [264, 146] on link "https://gem-3910432.net SelectWorks" at bounding box center [256, 149] width 72 height 6
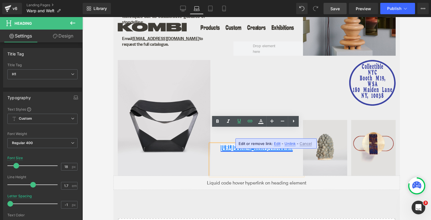
click at [267, 146] on link "https://gem-3910432.net SelectWorks" at bounding box center [256, 149] width 72 height 6
drag, startPoint x: 267, startPoint y: 132, endPoint x: 213, endPoint y: 134, distance: 54.4
click at [213, 144] on h1 "https://gem-3910432.net SelectWorks" at bounding box center [256, 148] width 93 height 9
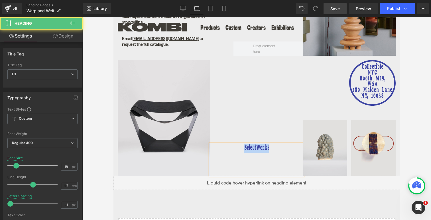
drag, startPoint x: 267, startPoint y: 131, endPoint x: 241, endPoint y: 132, distance: 26.5
click at [241, 144] on h1 "SelectWorks" at bounding box center [256, 148] width 93 height 9
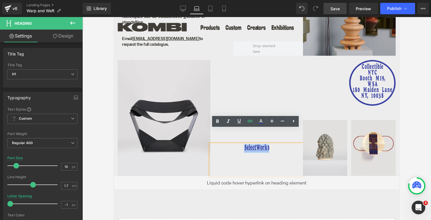
click at [244, 146] on link "SelectWorks" at bounding box center [256, 149] width 25 height 6
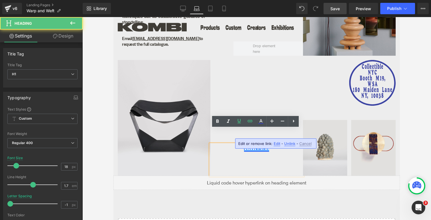
click at [244, 146] on link "SelectWorks" at bounding box center [256, 149] width 25 height 6
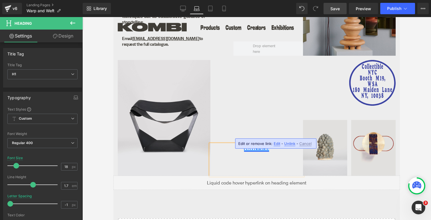
click at [245, 146] on link "SelectWorks" at bounding box center [256, 149] width 25 height 6
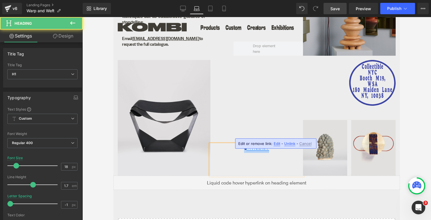
drag, startPoint x: 267, startPoint y: 132, endPoint x: 242, endPoint y: 132, distance: 25.1
click at [242, 144] on h1 "S electWorks" at bounding box center [256, 148] width 93 height 9
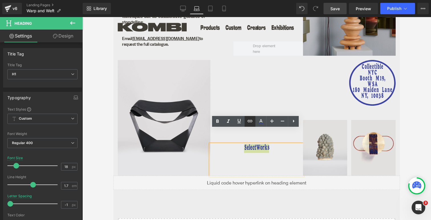
click at [250, 120] on icon at bounding box center [250, 121] width 5 height 2
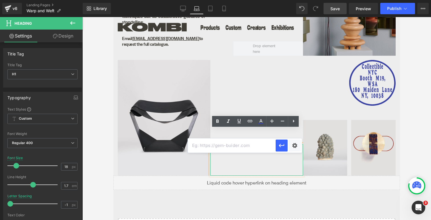
click at [243, 146] on input "text" at bounding box center [232, 146] width 88 height 14
paste input "[URL][DOMAIN_NAME]"
click at [239, 122] on icon at bounding box center [239, 121] width 3 height 4
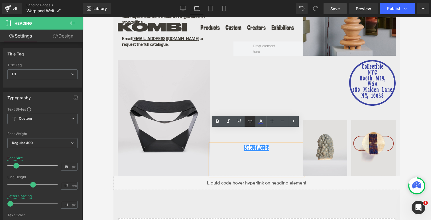
click at [251, 122] on icon at bounding box center [249, 121] width 7 height 7
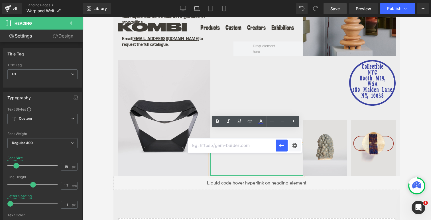
click at [234, 149] on input "text" at bounding box center [232, 146] width 88 height 14
paste input "[URL][DOMAIN_NAME]"
type input "[URL][DOMAIN_NAME]"
click at [282, 147] on icon "button" at bounding box center [281, 145] width 7 height 7
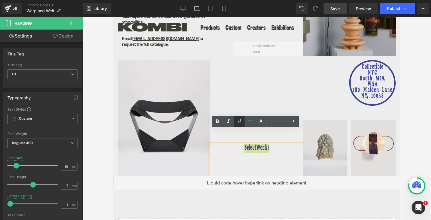
click at [240, 121] on icon at bounding box center [239, 121] width 3 height 4
click at [249, 144] on div "SelectWorks" at bounding box center [256, 160] width 93 height 32
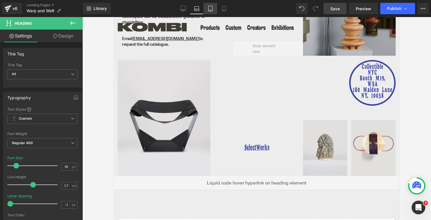
click at [209, 9] on icon at bounding box center [210, 8] width 4 height 5
type input "20"
type input "100"
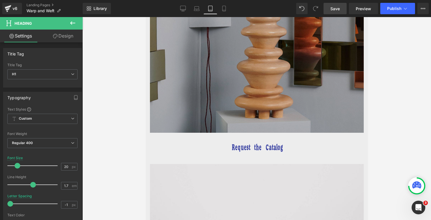
scroll to position [832, 0]
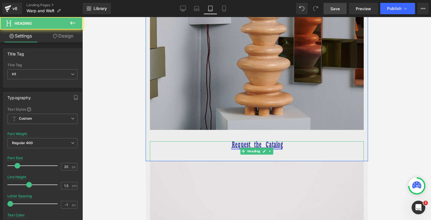
click at [247, 142] on link "Request the Catalog" at bounding box center [256, 145] width 51 height 7
click at [261, 148] on link at bounding box center [264, 151] width 6 height 7
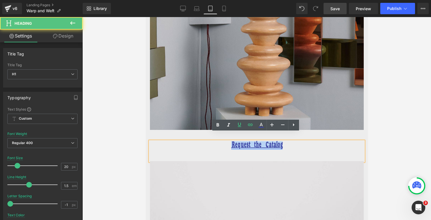
drag, startPoint x: 280, startPoint y: 136, endPoint x: 231, endPoint y: 139, distance: 48.5
click at [231, 142] on link "Request the Catalog" at bounding box center [256, 145] width 51 height 7
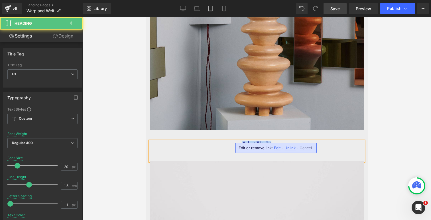
drag, startPoint x: 270, startPoint y: 135, endPoint x: 238, endPoint y: 135, distance: 31.6
click at [238, 142] on h1 "Select Works" at bounding box center [257, 146] width 214 height 9
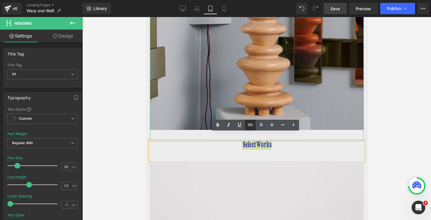
click at [250, 126] on icon at bounding box center [250, 125] width 5 height 2
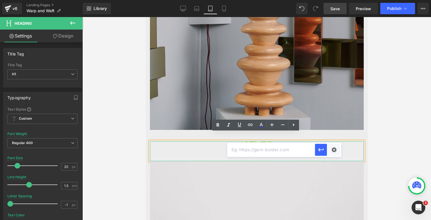
click at [252, 149] on input "text" at bounding box center [271, 150] width 88 height 14
paste input "[URL][DOMAIN_NAME]"
type input "[URL][DOMAIN_NAME]"
click at [323, 150] on icon "button" at bounding box center [320, 149] width 5 height 3
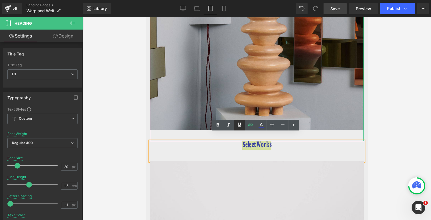
click at [240, 125] on icon at bounding box center [239, 125] width 7 height 7
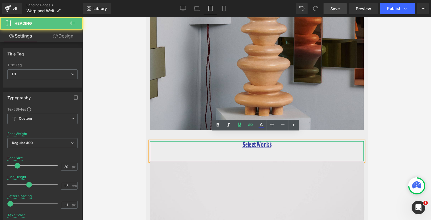
click at [245, 151] on div "Select Works" at bounding box center [257, 152] width 214 height 20
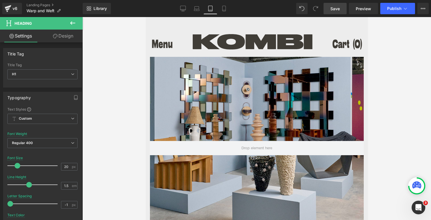
scroll to position [0, 0]
click at [224, 11] on icon at bounding box center [224, 9] width 6 height 6
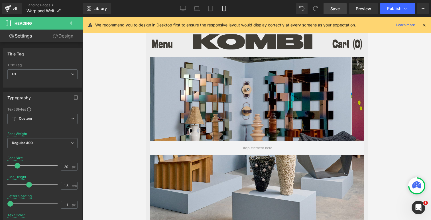
type input "18"
type input "100"
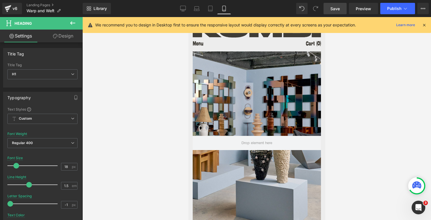
click at [337, 9] on span "Save" at bounding box center [334, 9] width 9 height 6
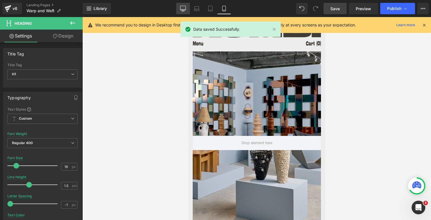
click at [182, 9] on icon at bounding box center [183, 9] width 6 height 6
type input "16"
type input "0"
type input "#403d37"
type input "100"
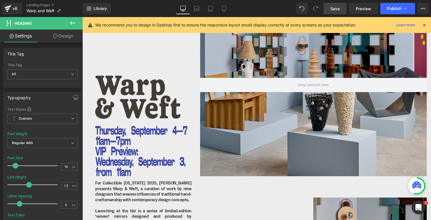
scroll to position [43, 0]
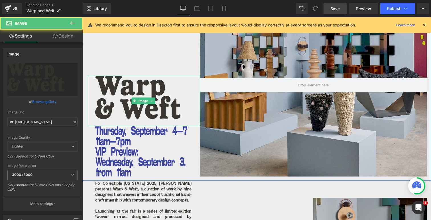
click at [122, 98] on img at bounding box center [143, 101] width 113 height 50
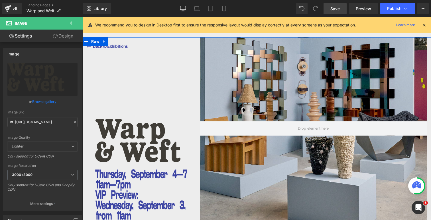
scroll to position [0, 0]
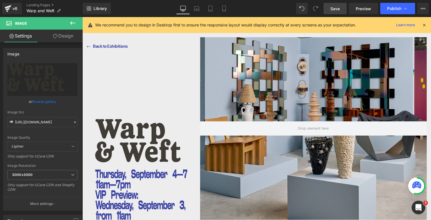
click at [71, 23] on icon at bounding box center [72, 22] width 5 height 3
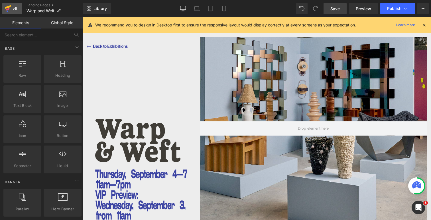
click at [10, 9] on icon at bounding box center [8, 8] width 7 height 14
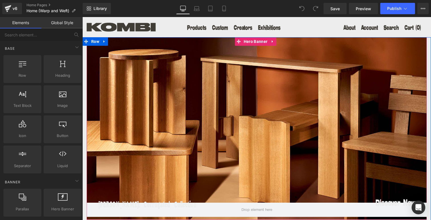
click at [173, 110] on div at bounding box center [257, 128] width 340 height 183
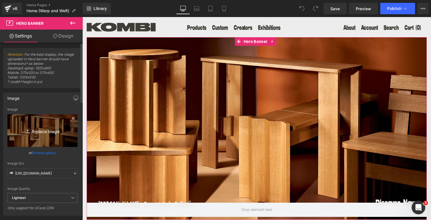
click at [47, 131] on icon "Replace Image" at bounding box center [43, 130] width 46 height 7
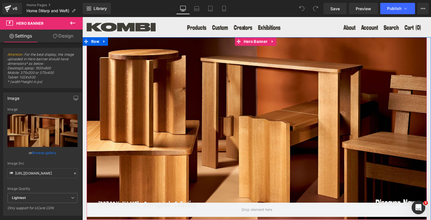
click at [142, 131] on div at bounding box center [257, 128] width 340 height 183
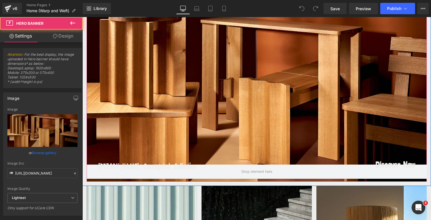
scroll to position [38, 0]
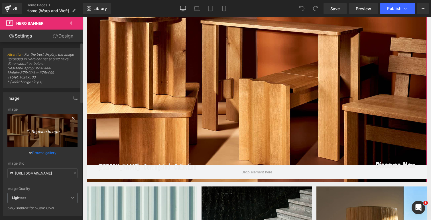
click at [41, 130] on icon "Replace Image" at bounding box center [43, 130] width 46 height 7
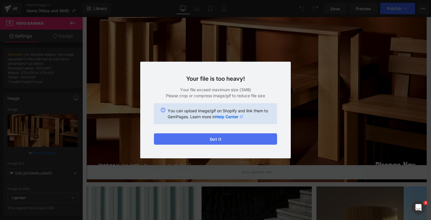
click at [192, 142] on button "Got it" at bounding box center [215, 139] width 123 height 11
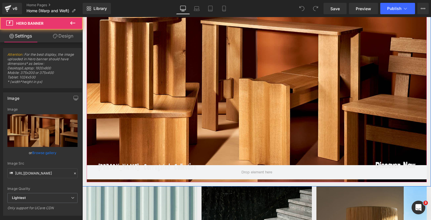
click at [172, 103] on div at bounding box center [257, 91] width 340 height 183
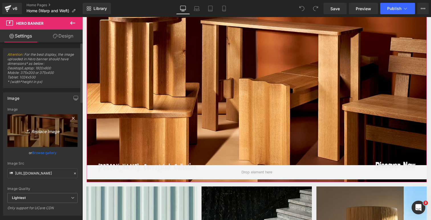
click at [38, 128] on icon "Replace Image" at bounding box center [43, 130] width 46 height 7
type input "C:\fakepath\250902_CF_058-2.jpg"
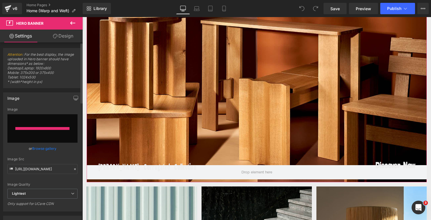
type input "https://ucarecdn.com/9f2d245b-039e-4ed4-b3b0-690dad1f5b4e/-/format/auto/-/previ…"
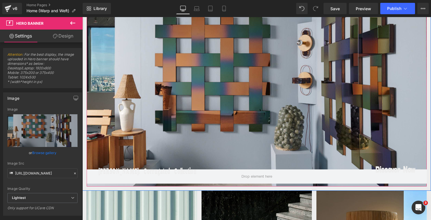
scroll to position [45, 0]
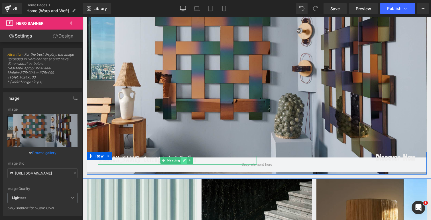
click at [183, 162] on icon at bounding box center [184, 161] width 3 height 3
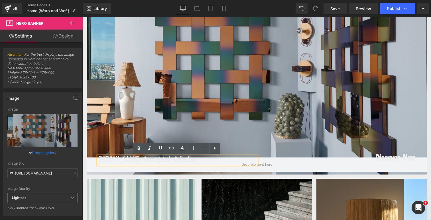
click at [189, 161] on h1 "Hanneke Lourens: Corrugated Collection" at bounding box center [177, 160] width 159 height 9
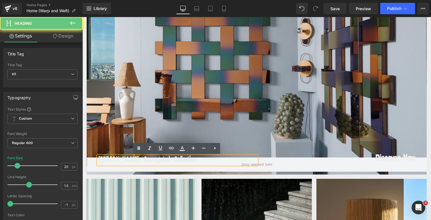
click at [189, 161] on h1 "Hanneke Lourens: Corrugated Collection" at bounding box center [177, 160] width 159 height 9
click at [199, 159] on h1 "Hanneke Lourens: Corrugated Collection" at bounding box center [177, 160] width 159 height 9
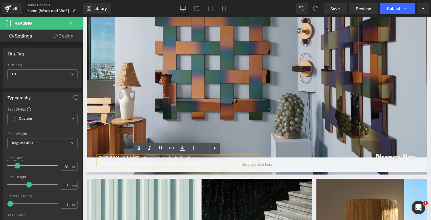
drag, startPoint x: 199, startPoint y: 159, endPoint x: 130, endPoint y: 162, distance: 68.4
click at [130, 162] on h1 "Hanneke Lourens: Corrugated Collection" at bounding box center [177, 160] width 159 height 9
drag, startPoint x: 99, startPoint y: 160, endPoint x: 202, endPoint y: 161, distance: 103.4
click at [202, 161] on h1 "Hanneke Lourens: Corrugated Collection" at bounding box center [177, 160] width 159 height 9
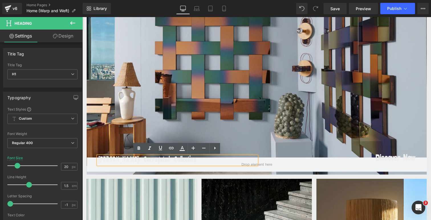
paste div
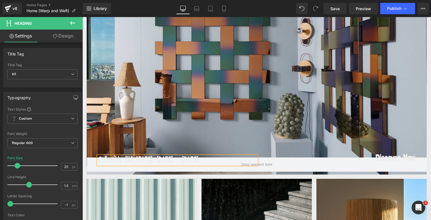
click at [163, 161] on h1 "Collectible New York: Sept 3 - 7" at bounding box center [177, 160] width 159 height 9
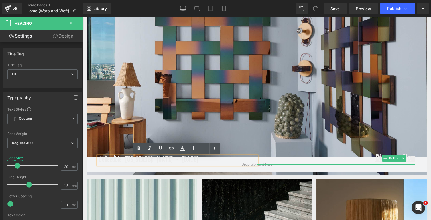
click at [375, 158] on span "Discover Now" at bounding box center [395, 158] width 40 height 13
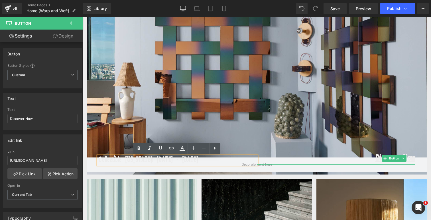
click at [375, 158] on span "Discover Now" at bounding box center [395, 158] width 40 height 13
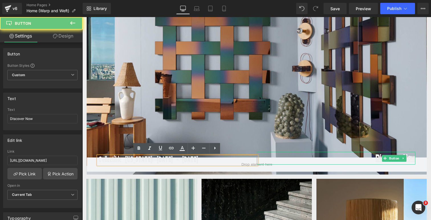
click at [375, 158] on span "Discover Now" at bounding box center [395, 158] width 40 height 13
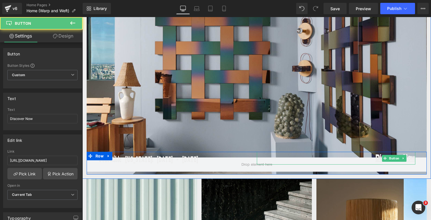
click at [375, 161] on span "Discover Now" at bounding box center [395, 158] width 40 height 13
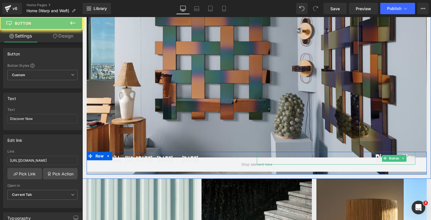
click at [375, 159] on span "Discover Now" at bounding box center [395, 158] width 40 height 13
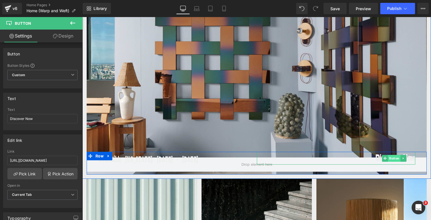
click at [390, 159] on span "Button" at bounding box center [394, 158] width 13 height 7
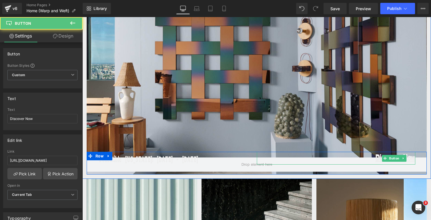
click at [375, 160] on span "Discover Now" at bounding box center [395, 158] width 40 height 13
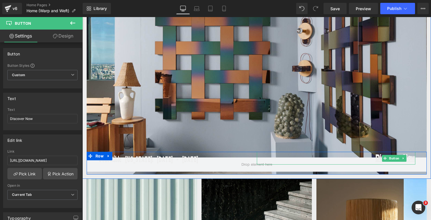
click at [375, 160] on span "Discover Now" at bounding box center [395, 158] width 40 height 13
click at [375, 157] on span "Discover Now" at bounding box center [395, 158] width 40 height 13
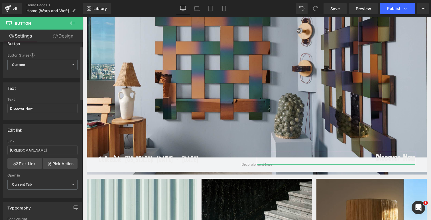
scroll to position [12, 0]
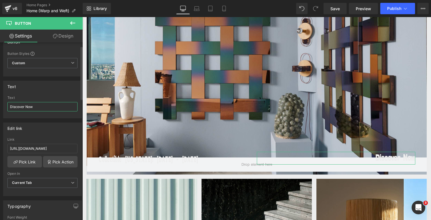
click at [24, 107] on input "Discover Now" at bounding box center [42, 106] width 70 height 9
drag, startPoint x: 32, startPoint y: 107, endPoint x: 7, endPoint y: 108, distance: 25.1
click at [7, 108] on div "Discover Now Text Discover Now" at bounding box center [42, 107] width 78 height 22
type input "Learn More"
click at [34, 160] on link "Pick Link" at bounding box center [24, 161] width 34 height 11
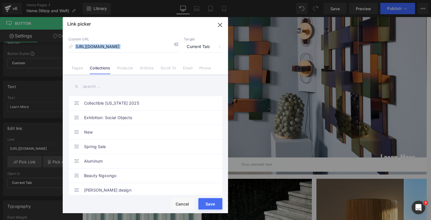
drag, startPoint x: 151, startPoint y: 46, endPoint x: 76, endPoint y: 48, distance: 74.4
click at [76, 48] on div "Custom URL https://kombi.nyc/collections/hanneke-lourens" at bounding box center [123, 44] width 110 height 15
click at [79, 68] on link "Pages" at bounding box center [77, 70] width 11 height 9
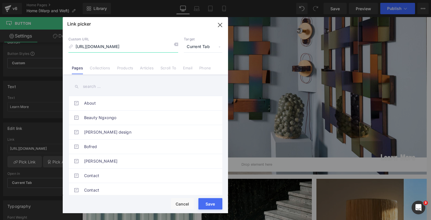
drag, startPoint x: 167, startPoint y: 46, endPoint x: 54, endPoint y: 45, distance: 113.4
click at [54, 45] on div "Link picker Back to Library Insert Custom URL https://kombi.nyc/collections/han…" at bounding box center [215, 110] width 431 height 220
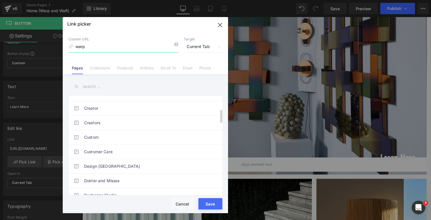
scroll to position [78, 0]
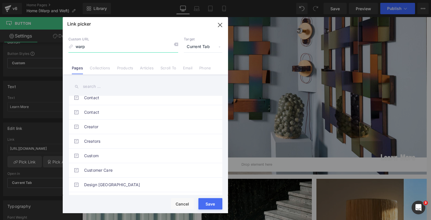
type input "warp"
click at [92, 88] on input "text" at bounding box center [145, 86] width 154 height 13
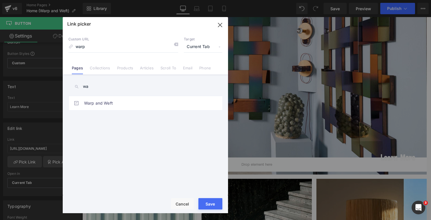
scroll to position [0, 0]
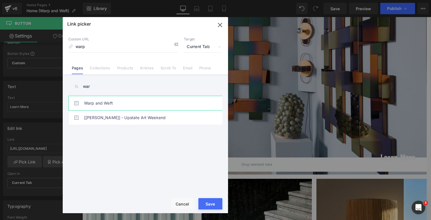
type input "war"
click at [103, 103] on link "Warp and Weft" at bounding box center [146, 103] width 125 height 14
type input "/pages/warp-and-weft"
click at [209, 209] on button "Save" at bounding box center [210, 204] width 24 height 11
type input "/pages/warp-and-weft"
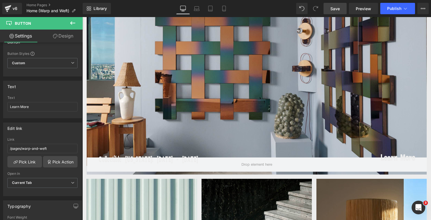
click at [341, 9] on link "Save" at bounding box center [334, 8] width 23 height 11
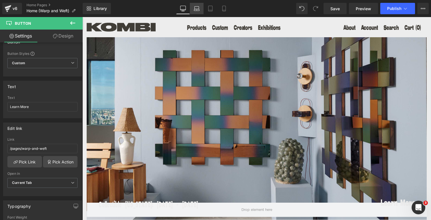
click at [197, 7] on icon at bounding box center [197, 8] width 4 height 3
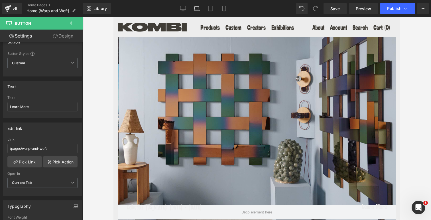
type input "22"
type input "100"
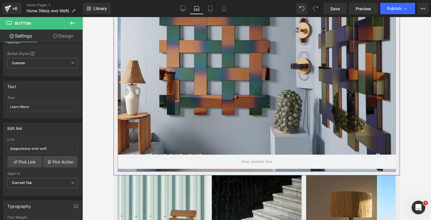
scroll to position [49, 0]
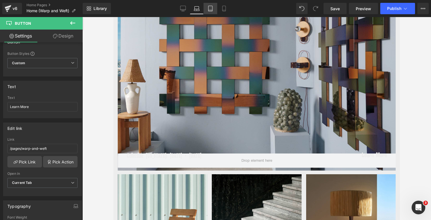
click at [213, 7] on icon at bounding box center [210, 9] width 6 height 6
type input "30"
type input "100"
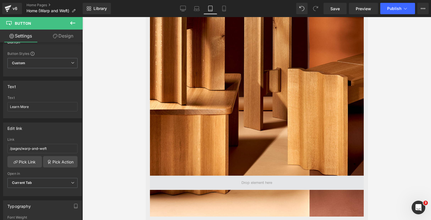
scroll to position [76, 0]
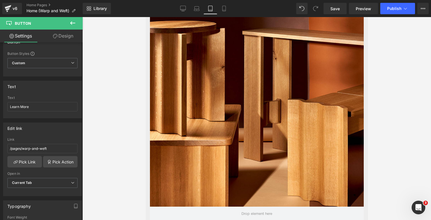
click at [223, 131] on div at bounding box center [257, 114] width 214 height 267
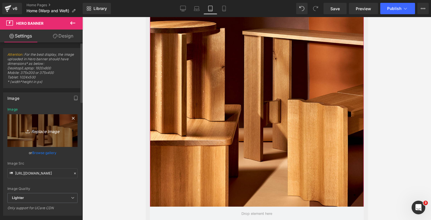
click at [39, 132] on icon "Replace Image" at bounding box center [43, 130] width 46 height 7
type input "C:\fakepath\250902_CF_080-3jpg.jpg"
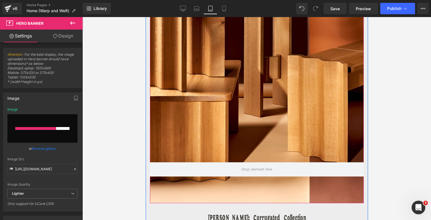
scroll to position [123, 0]
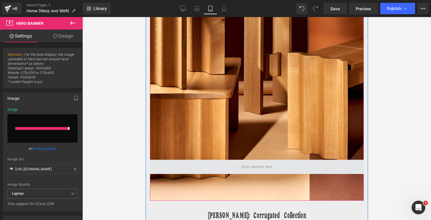
type input "https://ucarecdn.com/e7ec10cb-e850-4f98-b5e6-fb71038cafaf/-/format/auto/-/previ…"
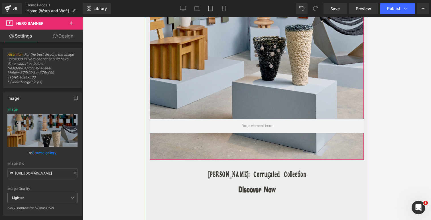
scroll to position [167, 0]
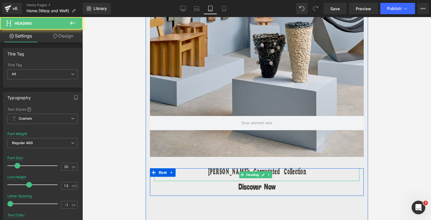
click at [276, 171] on h1 "Hanneke Lourens: Corrugated Collection" at bounding box center [256, 173] width 205 height 9
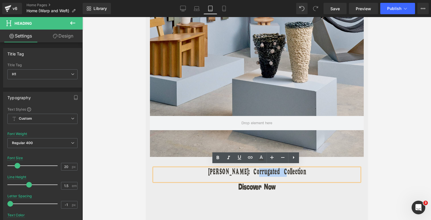
drag, startPoint x: 308, startPoint y: 168, endPoint x: 204, endPoint y: 169, distance: 103.4
click at [204, 169] on h1 "Hanneke Lourens: Corrugated Collection" at bounding box center [256, 173] width 205 height 9
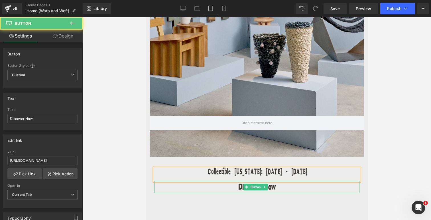
click at [238, 185] on span "Discover Now" at bounding box center [256, 187] width 37 height 12
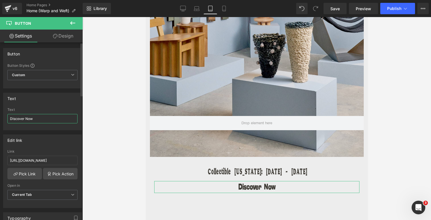
drag, startPoint x: 37, startPoint y: 119, endPoint x: 7, endPoint y: 118, distance: 30.8
click at [7, 118] on div "Discover Now Text Discover Now" at bounding box center [42, 119] width 78 height 22
type input "Learn More"
click at [29, 170] on link "Pick Link" at bounding box center [24, 173] width 34 height 11
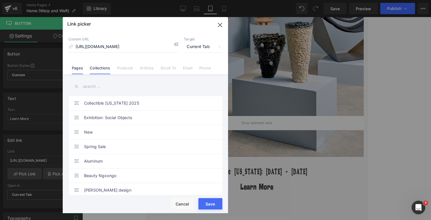
click at [77, 72] on link "Pages" at bounding box center [77, 70] width 11 height 9
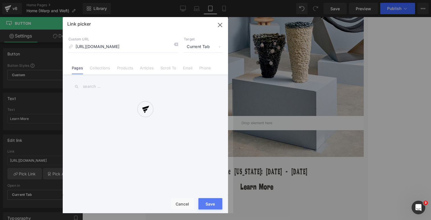
click at [85, 81] on div "Link picker Back to Library Insert Custom URL https://kombi.nyc/collections/han…" at bounding box center [145, 115] width 165 height 197
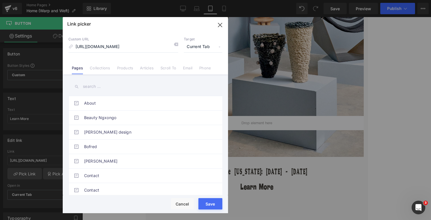
click at [87, 85] on input "text" at bounding box center [145, 86] width 154 height 13
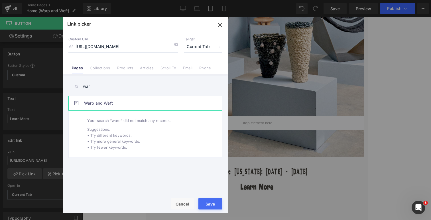
type input "war"
click at [104, 100] on link "Warp and Weft" at bounding box center [146, 103] width 125 height 14
type input "/pages/warp-and-weft"
click at [211, 206] on button "Save" at bounding box center [210, 204] width 24 height 11
type input "/pages/warp-and-weft"
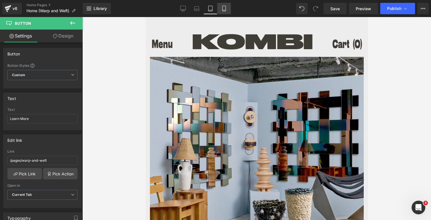
scroll to position [0, 0]
click at [224, 9] on icon at bounding box center [224, 9] width 6 height 6
type input "26"
type input "#403d37"
type input "100"
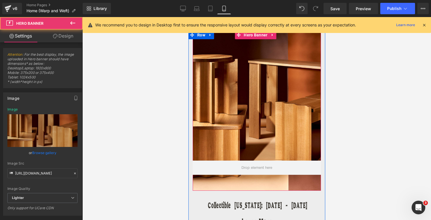
click at [236, 105] on div at bounding box center [256, 111] width 128 height 160
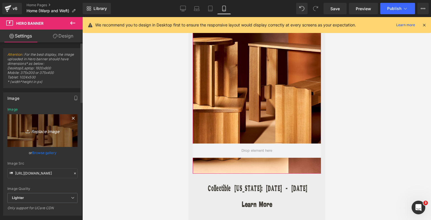
click at [43, 135] on link "Replace Image" at bounding box center [42, 131] width 70 height 33
type input "C:\fakepath\250902_CF_080-3jpg.jpg"
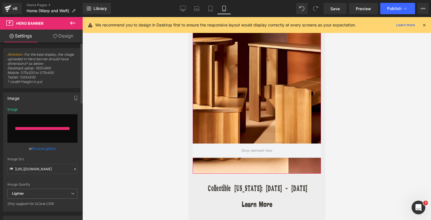
type input "https://ucarecdn.com/2e095417-6112-4c30-a6fa-b02e1b4c3251/-/format/auto/-/previ…"
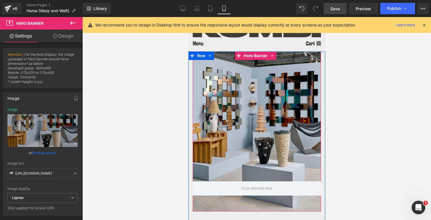
scroll to position [0, 0]
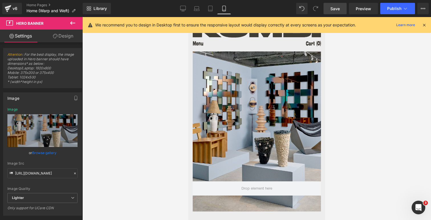
click at [333, 6] on span "Save" at bounding box center [334, 9] width 9 height 6
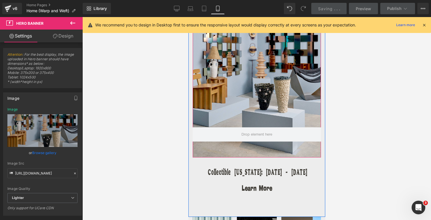
scroll to position [71, 0]
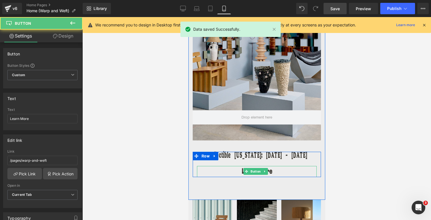
click at [235, 167] on div "Learn More" at bounding box center [257, 171] width 120 height 11
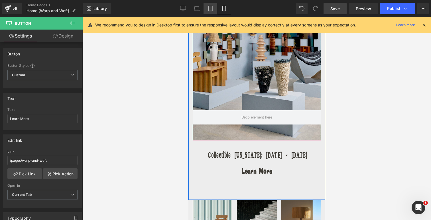
click at [210, 10] on icon at bounding box center [210, 9] width 6 height 6
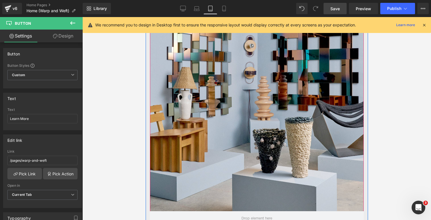
scroll to position [182, 0]
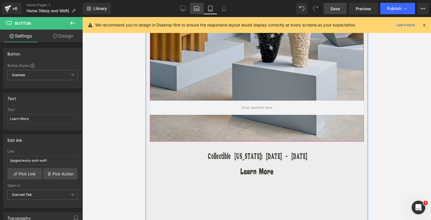
click at [195, 7] on icon at bounding box center [197, 9] width 6 height 6
type input "16"
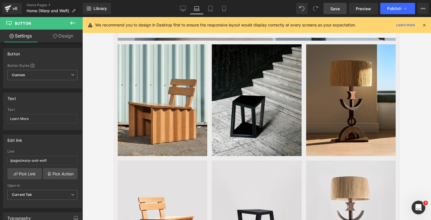
scroll to position [0, 0]
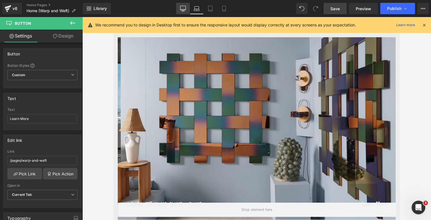
click at [183, 7] on icon at bounding box center [183, 9] width 6 height 6
